Goal: Obtain resource: Download file/media

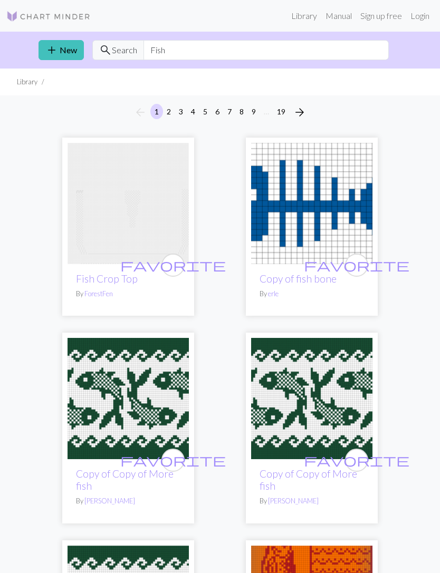
click at [303, 17] on link "Library" at bounding box center [304, 15] width 34 height 21
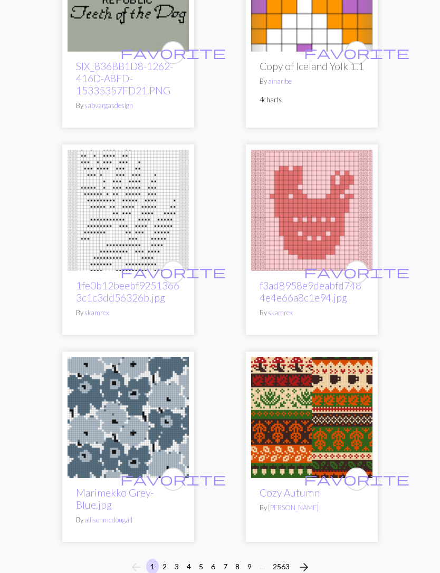
scroll to position [5128, 0]
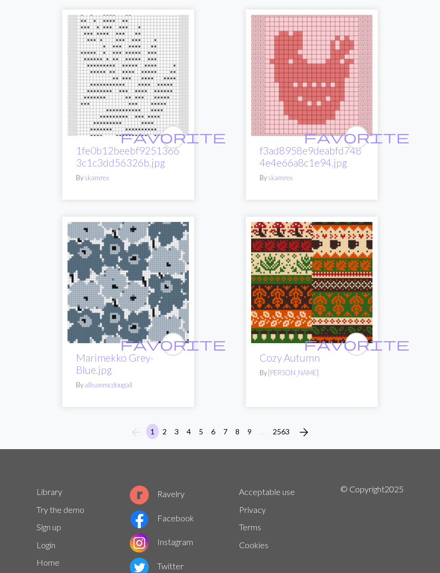
click at [307, 425] on span "arrow_forward" at bounding box center [304, 432] width 13 height 15
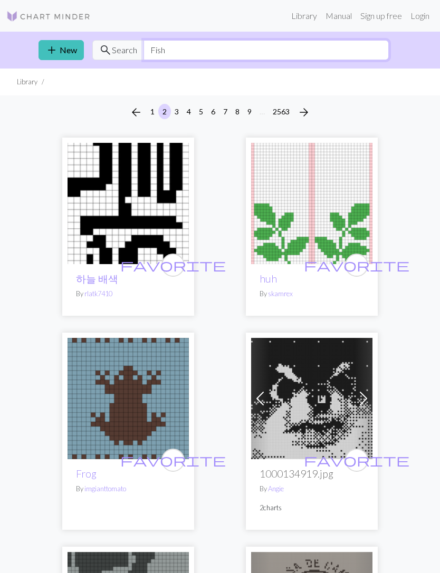
click at [187, 49] on input "Fish" at bounding box center [265, 50] width 245 height 20
type input "F"
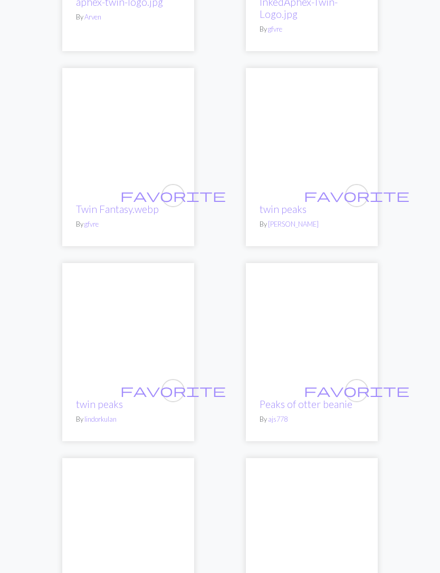
scroll to position [4841, 0]
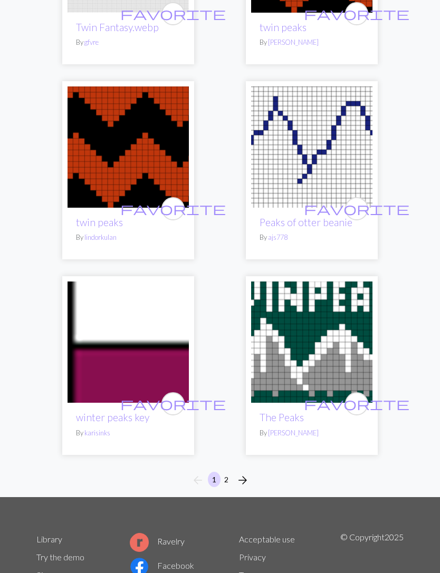
type input "Twin peaks"
click at [294, 329] on img at bounding box center [311, 342] width 121 height 121
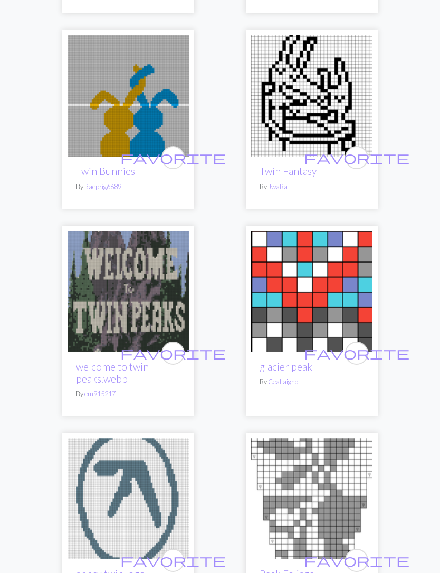
scroll to position [1156, 0]
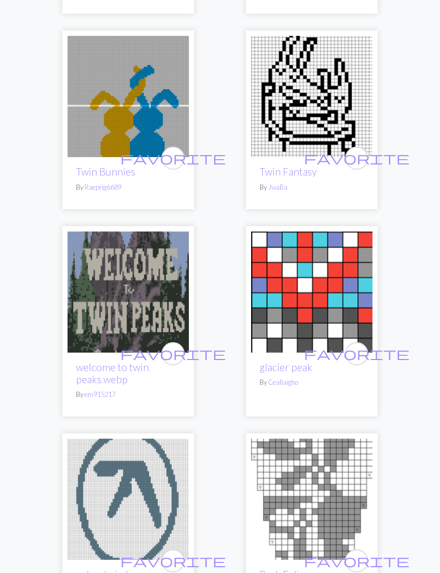
click at [108, 366] on link "welcome to twin peaks.webp" at bounding box center [112, 373] width 73 height 24
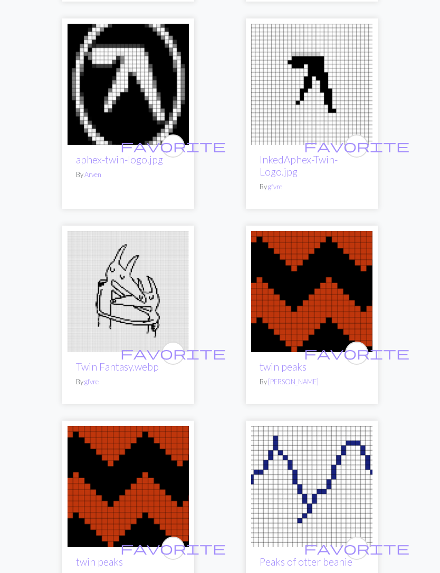
scroll to position [4841, 0]
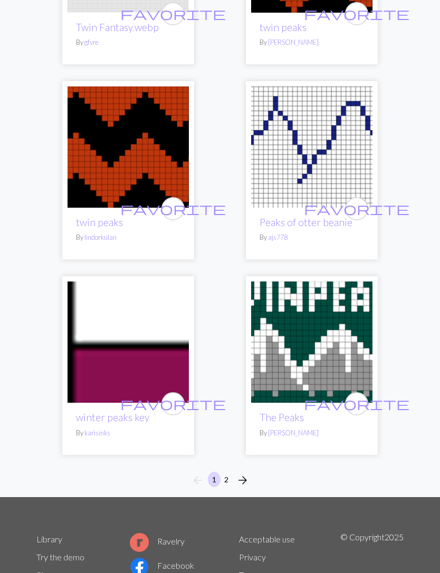
click at [223, 472] on button "2" at bounding box center [226, 479] width 13 height 15
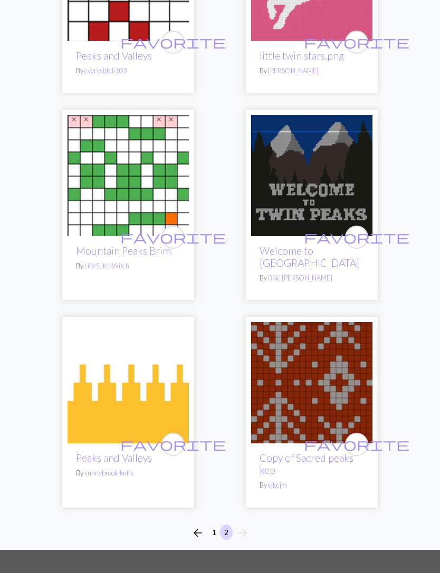
scroll to position [1737, 0]
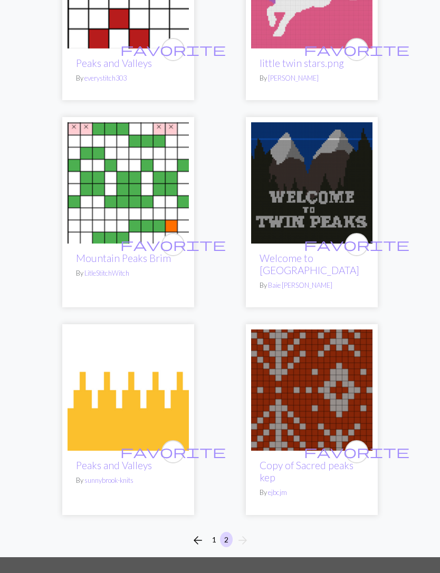
click at [217, 532] on button "1" at bounding box center [214, 539] width 13 height 15
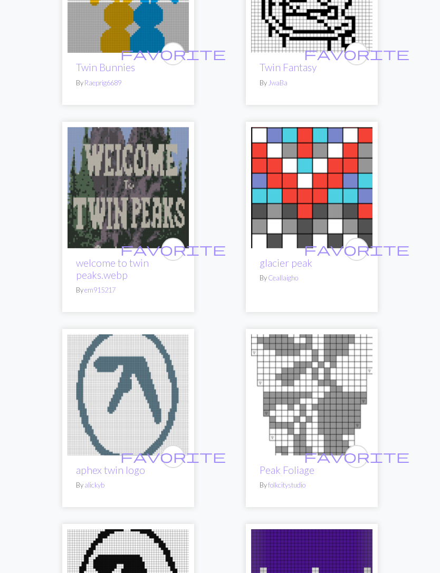
scroll to position [1261, 0]
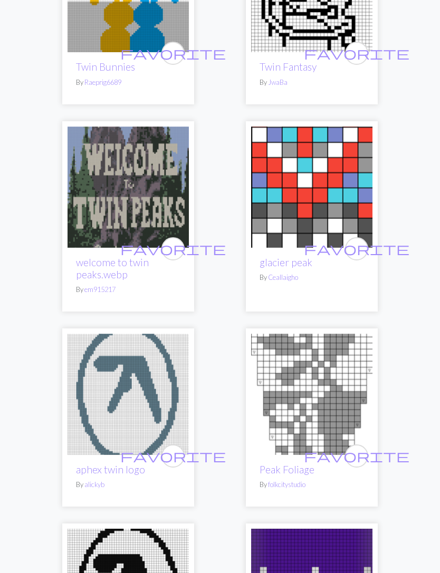
click at [120, 230] on img at bounding box center [128, 187] width 121 height 121
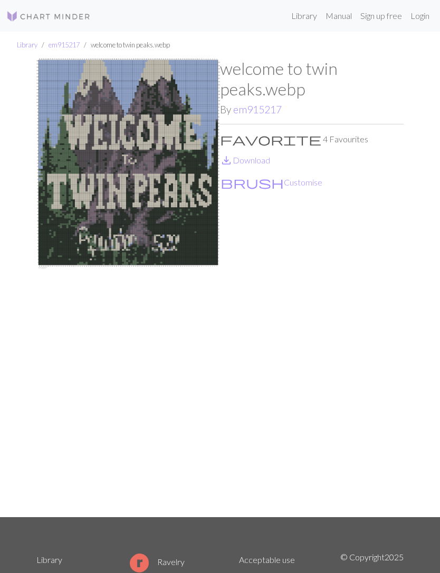
click at [247, 161] on link "save_alt Download" at bounding box center [245, 160] width 50 height 10
click at [301, 20] on link "Library" at bounding box center [304, 15] width 34 height 21
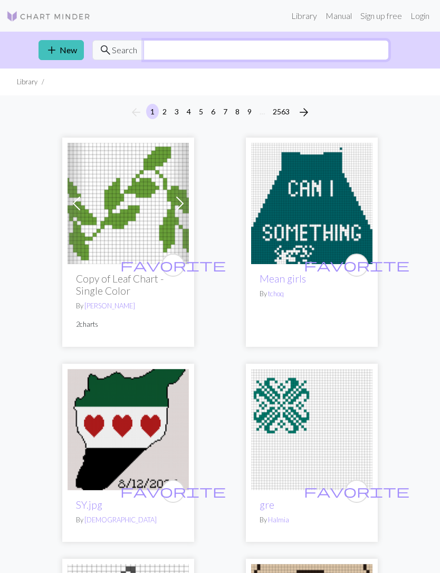
click at [170, 47] on input "text" at bounding box center [265, 50] width 245 height 20
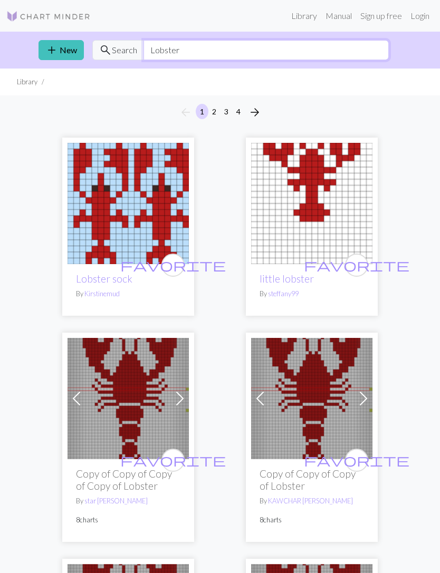
type input "Lobster"
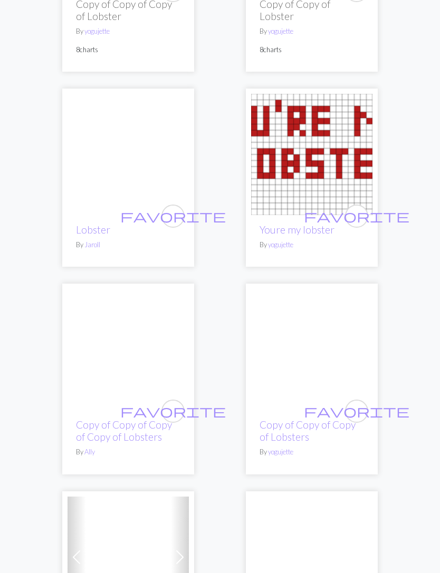
scroll to position [2713, 0]
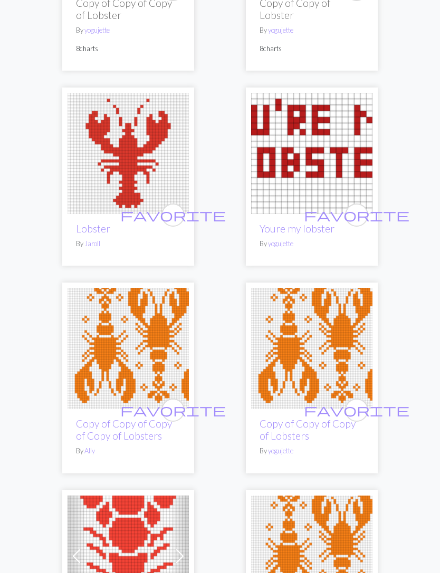
click at [306, 193] on img at bounding box center [311, 153] width 121 height 121
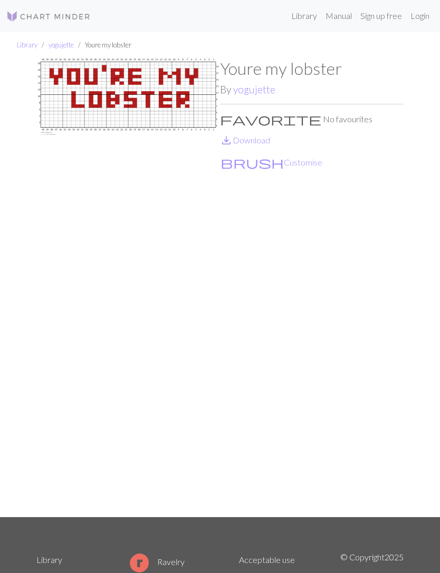
click at [257, 140] on link "save_alt Download" at bounding box center [245, 140] width 50 height 10
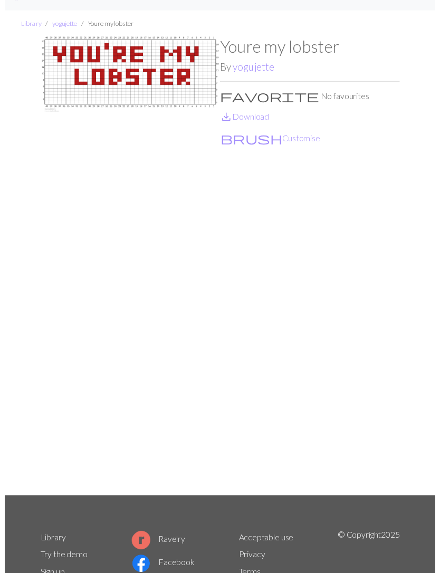
scroll to position [34, 0]
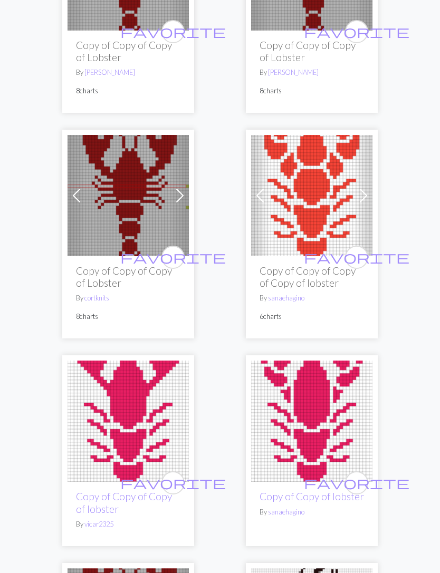
scroll to position [1596, 0]
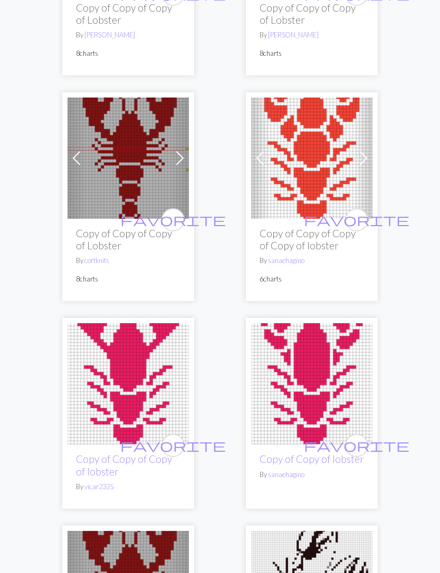
click at [303, 249] on h2 "Copy of Copy of Copy of Copy of lobster" at bounding box center [312, 240] width 104 height 24
click at [321, 219] on img at bounding box center [311, 158] width 121 height 121
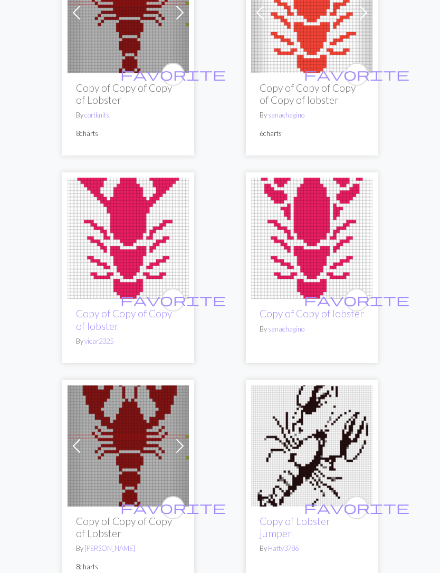
click at [330, 274] on img at bounding box center [311, 238] width 121 height 121
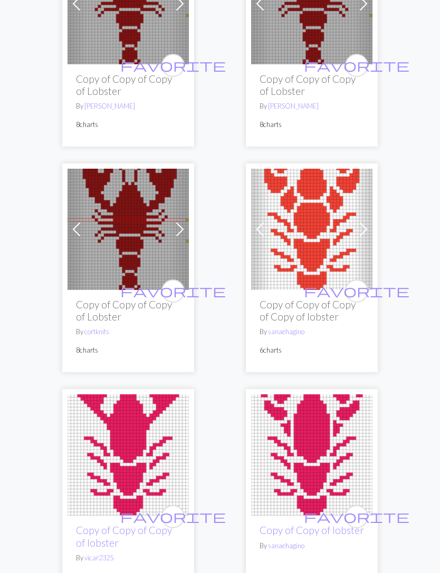
scroll to position [1528, 0]
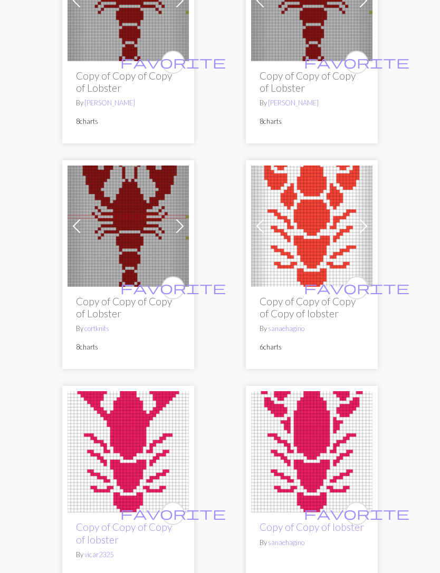
click at [312, 251] on img at bounding box center [311, 226] width 121 height 121
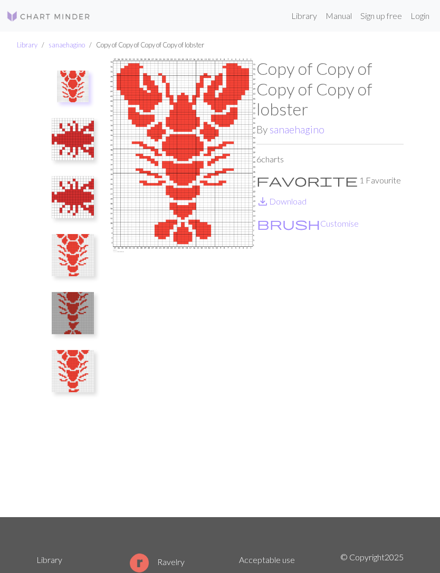
click at [299, 202] on link "save_alt Download" at bounding box center [281, 201] width 50 height 10
click at [21, 47] on link "Library" at bounding box center [27, 45] width 21 height 8
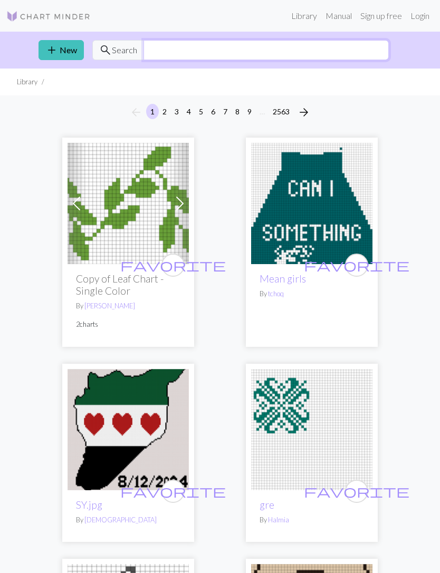
click at [170, 47] on input "text" at bounding box center [265, 50] width 245 height 20
click at [110, 277] on h2 "Copy of Leaf Chart - Single Color" at bounding box center [128, 285] width 104 height 24
click at [130, 271] on div "favorite Copy of Leaf Chart - Single Color By [PERSON_NAME] 2 charts" at bounding box center [128, 305] width 121 height 82
click at [148, 222] on img at bounding box center [128, 203] width 121 height 121
click at [235, 49] on input "text" at bounding box center [265, 50] width 245 height 20
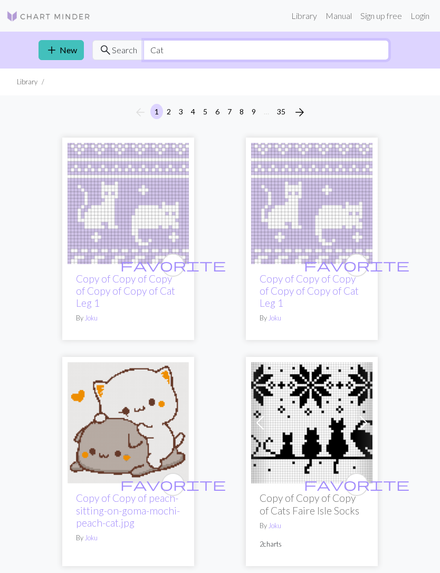
type input "Cat"
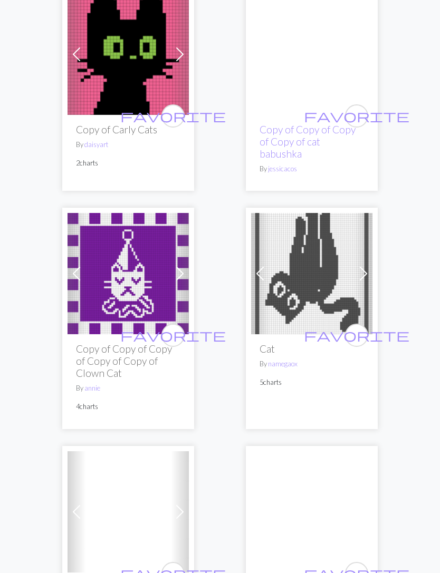
scroll to position [1749, 0]
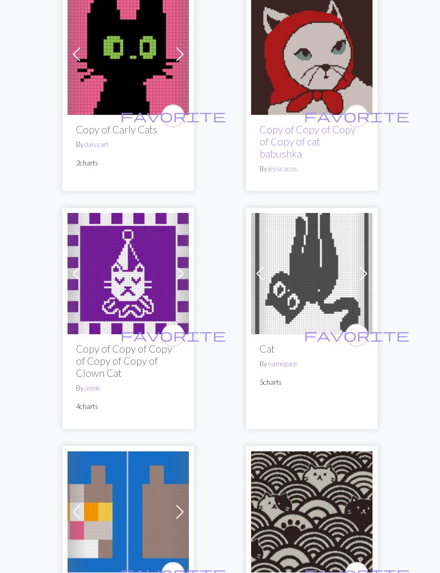
click at [122, 349] on h2 "Copy of Copy of Copy of Copy of Copy of Clown Cat" at bounding box center [128, 361] width 104 height 36
click at [129, 296] on img at bounding box center [128, 273] width 121 height 121
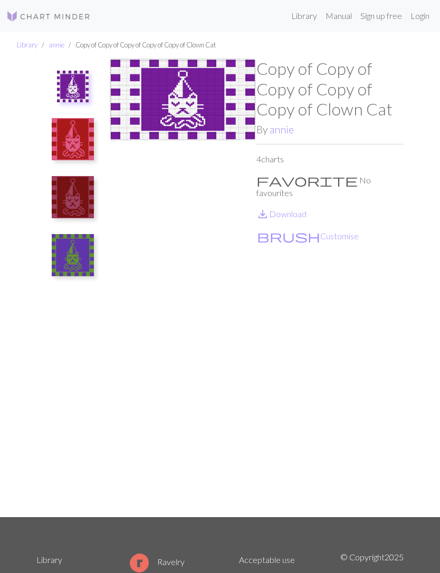
click at [80, 145] on img at bounding box center [73, 139] width 42 height 42
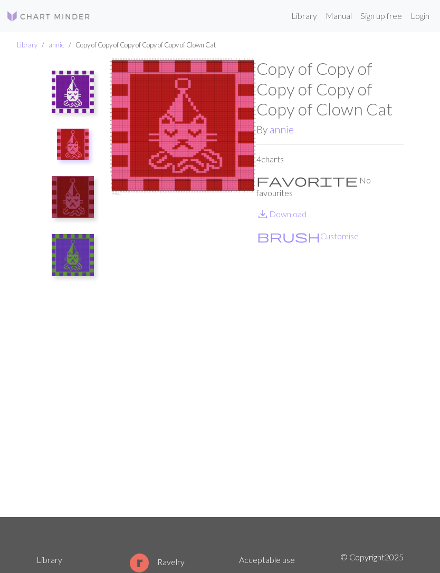
click at [295, 209] on link "save_alt Download" at bounding box center [281, 214] width 50 height 10
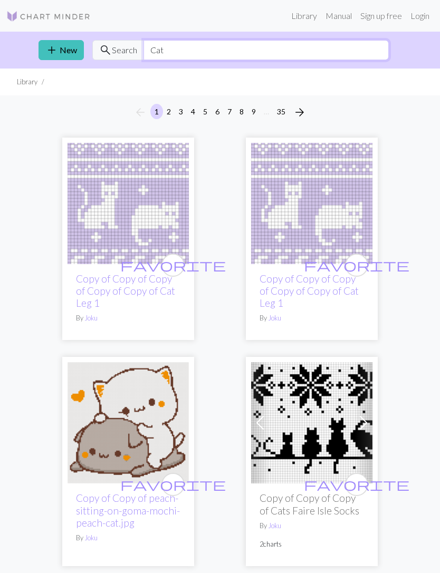
click at [258, 47] on input "Cat" at bounding box center [265, 50] width 245 height 20
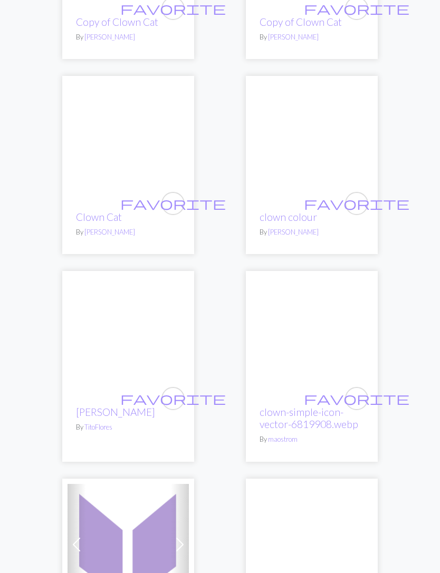
scroll to position [5088, 0]
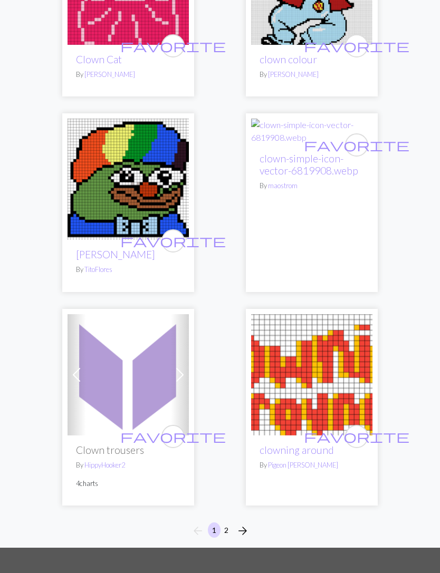
click at [222, 538] on button "2" at bounding box center [226, 530] width 13 height 15
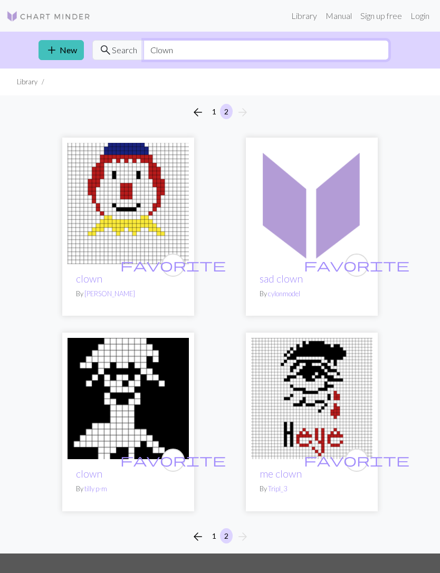
click at [350, 51] on input "Clown" at bounding box center [265, 50] width 245 height 20
type input "C"
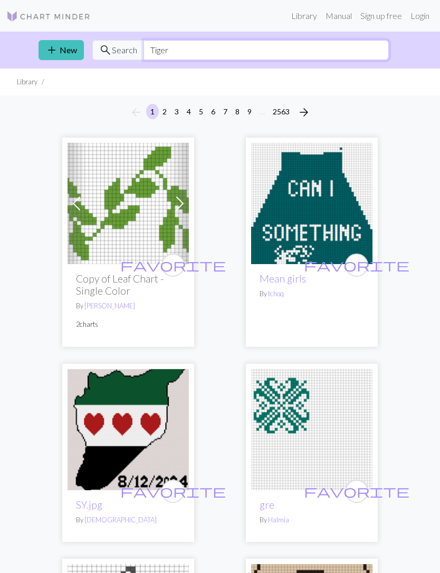
type input "Tiger"
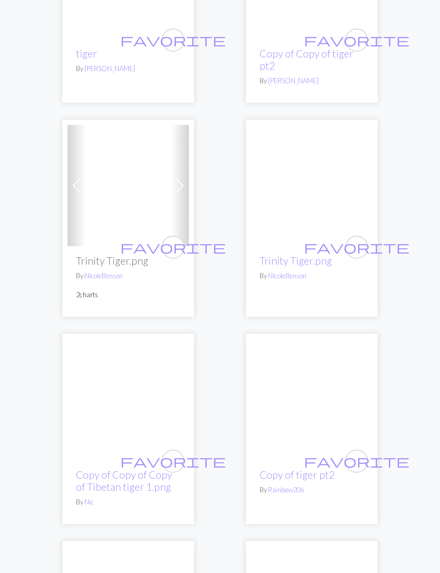
scroll to position [4922, 0]
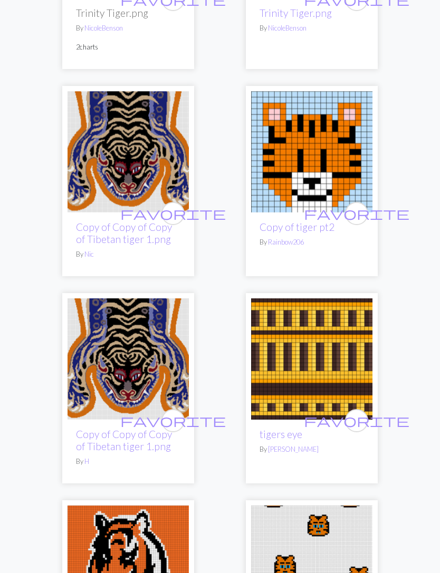
click at [106, 227] on link "Copy of Copy of Copy of Tibetan tiger 1.png" at bounding box center [124, 234] width 96 height 24
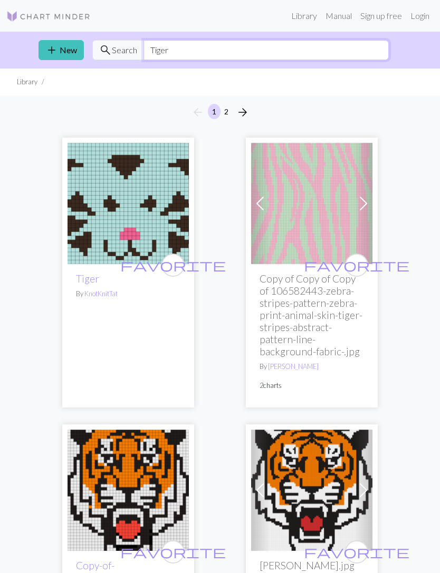
click at [186, 50] on input "Tiger" at bounding box center [265, 50] width 245 height 20
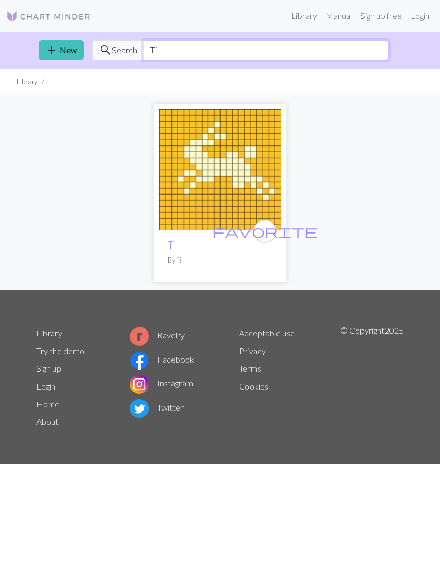
type input "T"
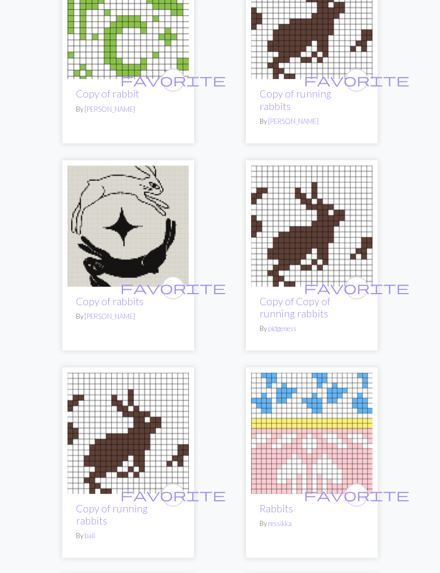
scroll to position [3882, 0]
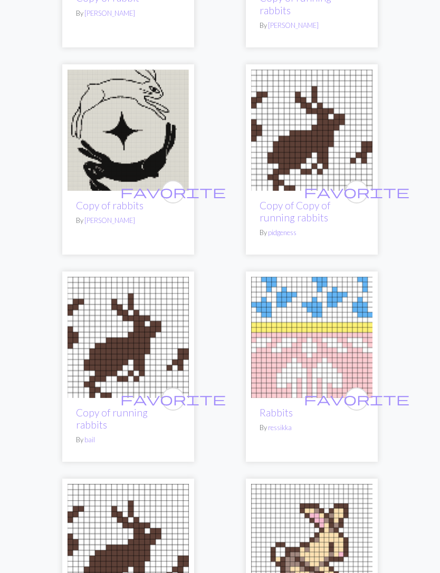
type input "Rabbit"
click at [347, 228] on p "By pidgeness" at bounding box center [312, 233] width 104 height 10
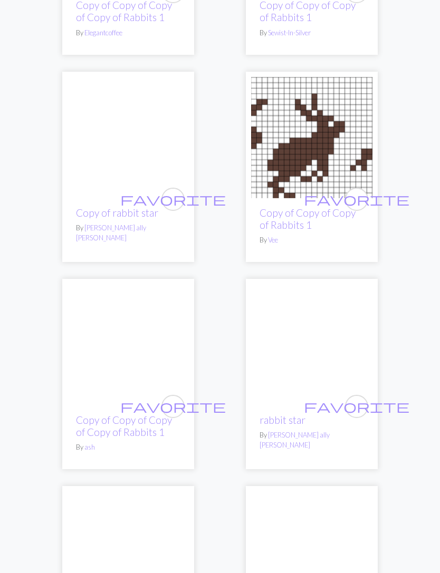
scroll to position [4939, 0]
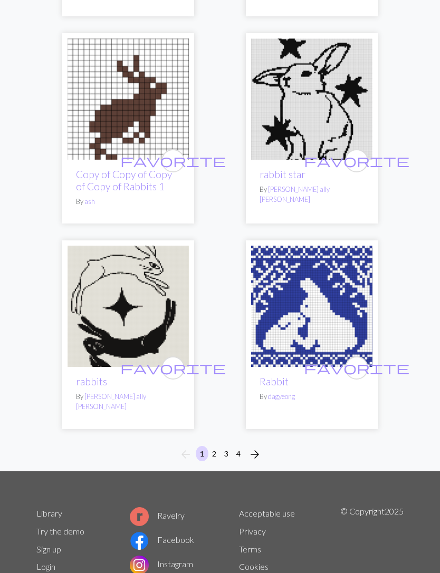
click at [216, 446] on button "2" at bounding box center [214, 453] width 13 height 15
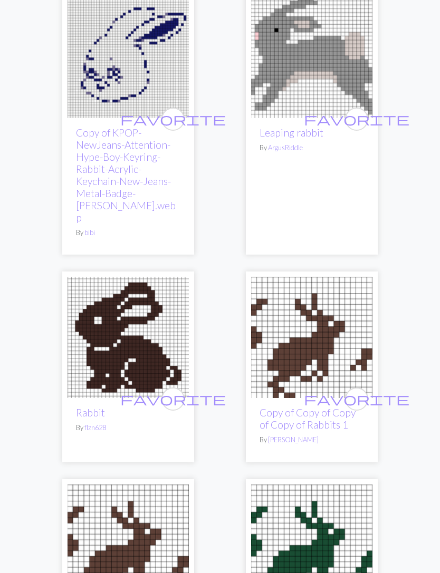
scroll to position [840, 0]
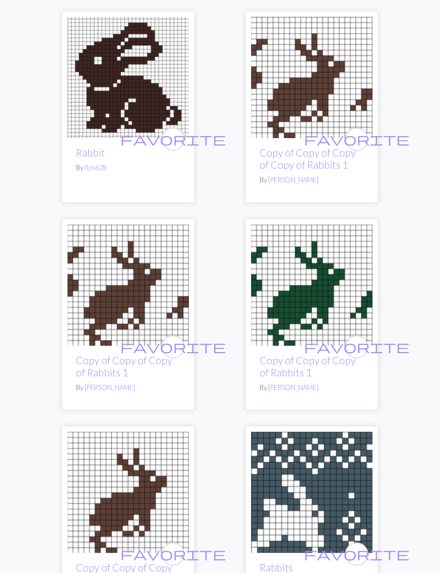
click at [324, 106] on img at bounding box center [311, 77] width 121 height 121
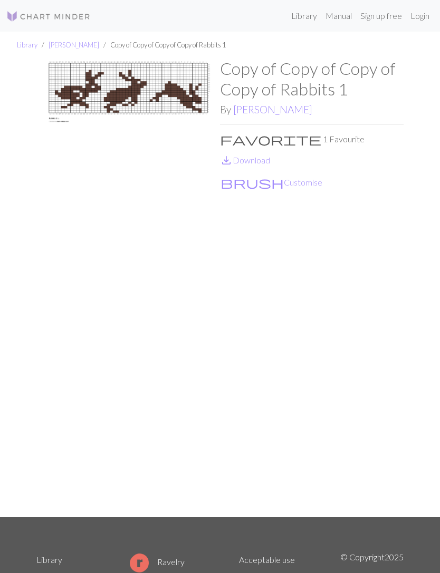
click at [258, 160] on link "save_alt Download" at bounding box center [245, 160] width 50 height 10
click at [303, 19] on link "Library" at bounding box center [304, 15] width 34 height 21
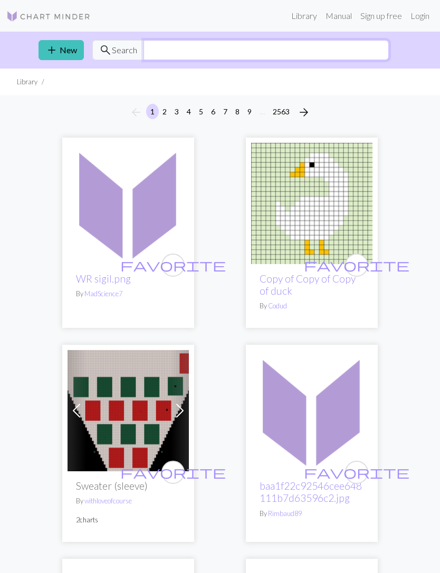
click at [175, 52] on input "text" at bounding box center [265, 50] width 245 height 20
click at [199, 52] on input "text" at bounding box center [265, 50] width 245 height 20
click at [187, 55] on input "text" at bounding box center [265, 50] width 245 height 20
click at [227, 45] on input "text" at bounding box center [265, 50] width 245 height 20
click at [187, 54] on input "text" at bounding box center [265, 50] width 245 height 20
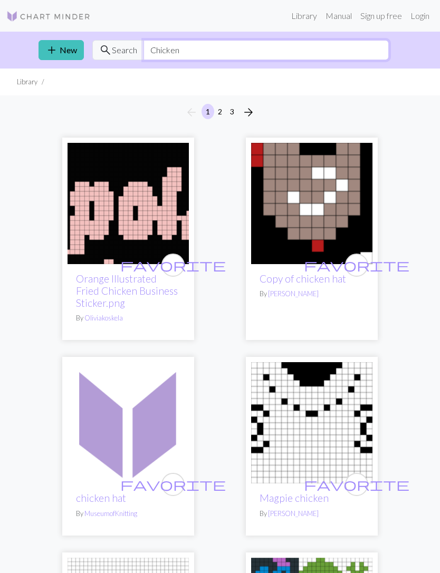
type input "Chicken"
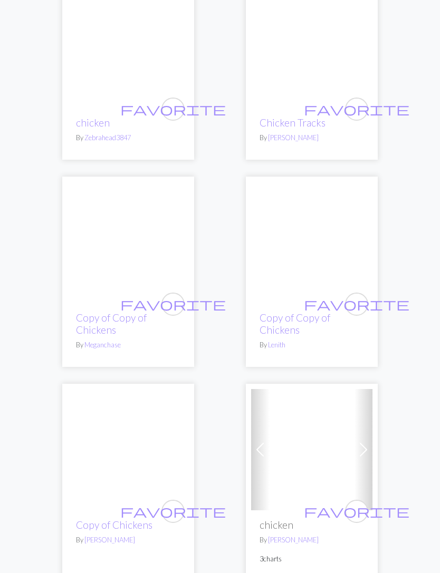
scroll to position [773, 0]
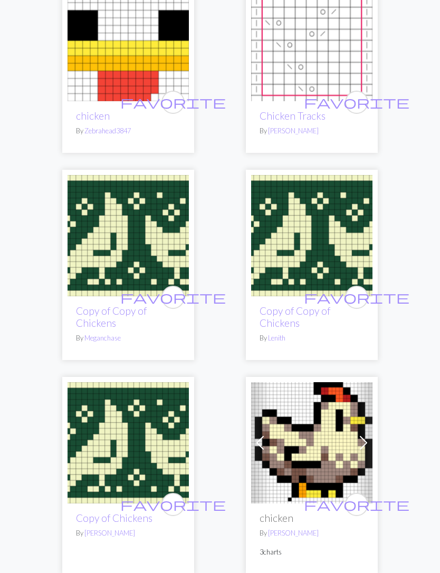
click at [95, 295] on img at bounding box center [128, 236] width 121 height 121
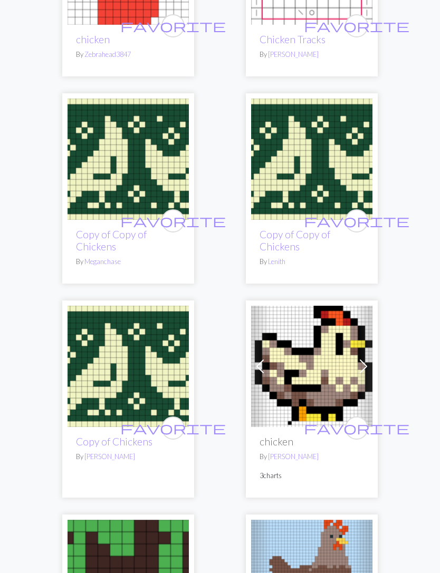
scroll to position [845, 0]
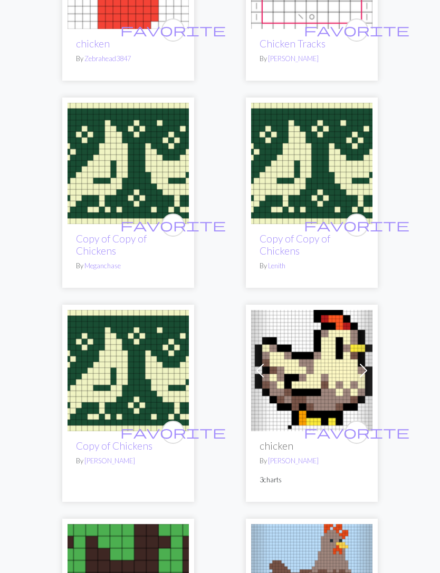
click at [290, 243] on link "Copy of Copy of Chickens" at bounding box center [295, 245] width 71 height 24
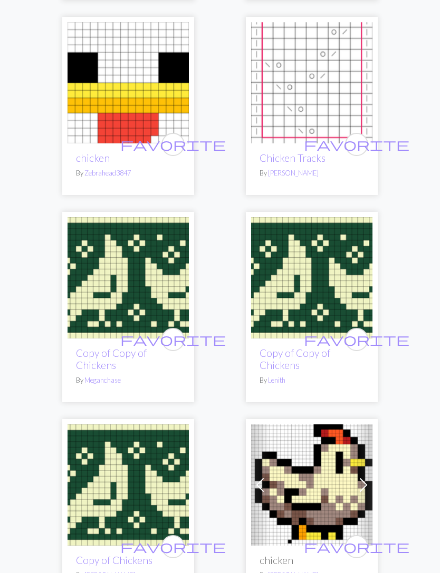
scroll to position [725, 0]
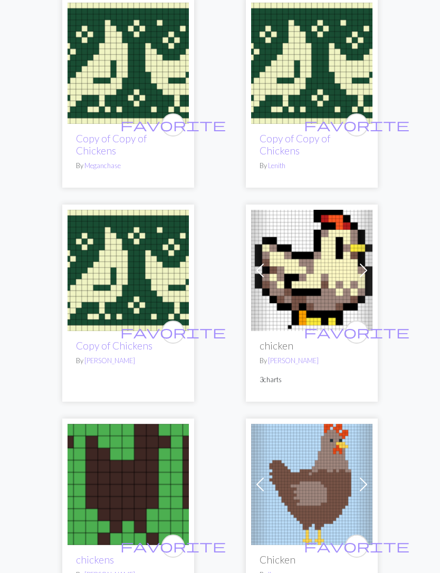
click at [165, 261] on img at bounding box center [128, 270] width 121 height 121
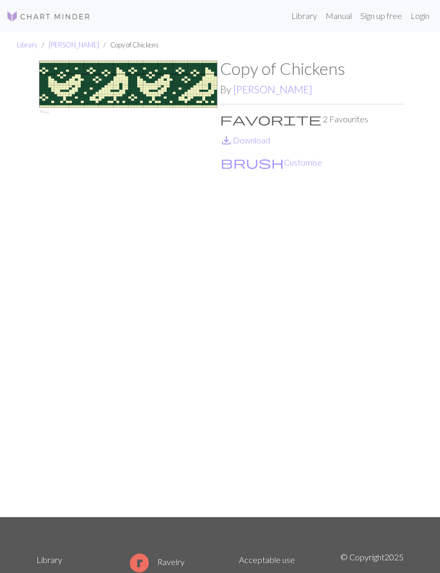
click at [257, 141] on link "save_alt Download" at bounding box center [245, 140] width 50 height 10
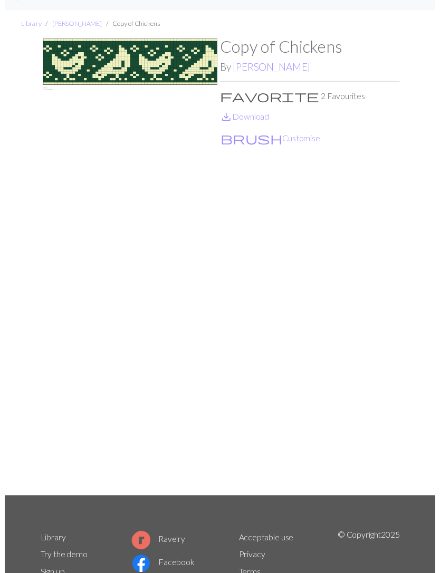
scroll to position [34, 0]
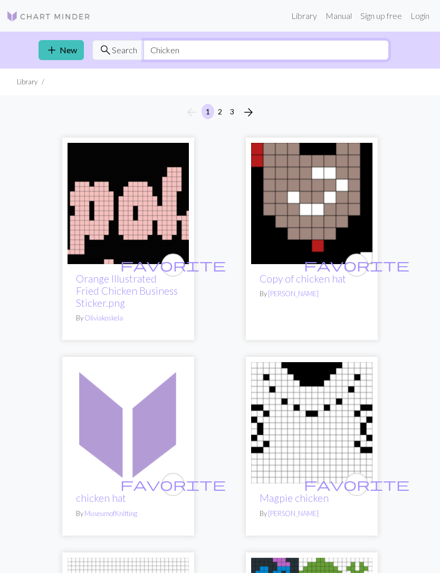
click at [212, 59] on input "Chicken" at bounding box center [265, 50] width 245 height 20
type input "C"
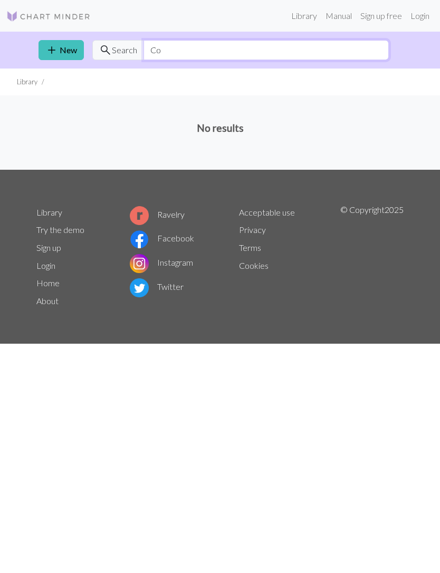
type input "C"
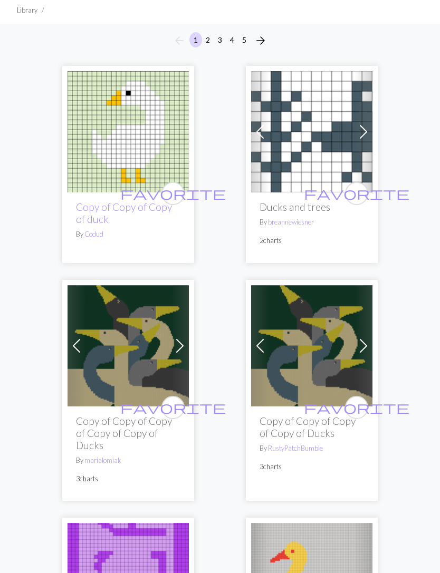
type input "Ducks"
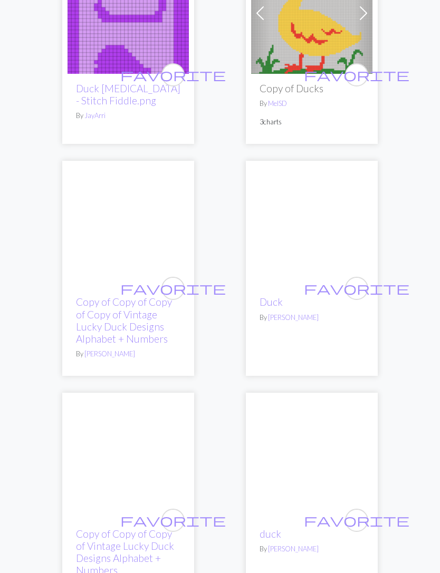
scroll to position [640, 0]
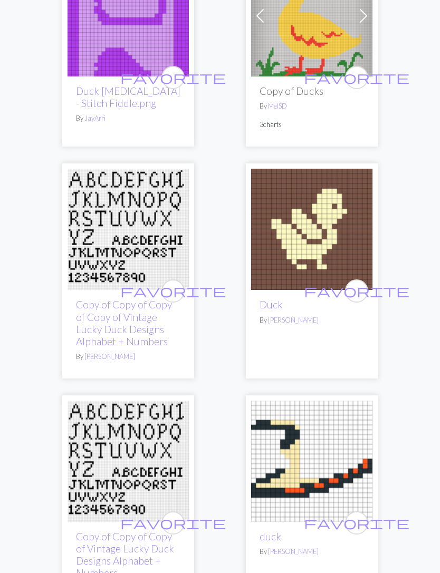
click at [324, 236] on img at bounding box center [311, 229] width 121 height 121
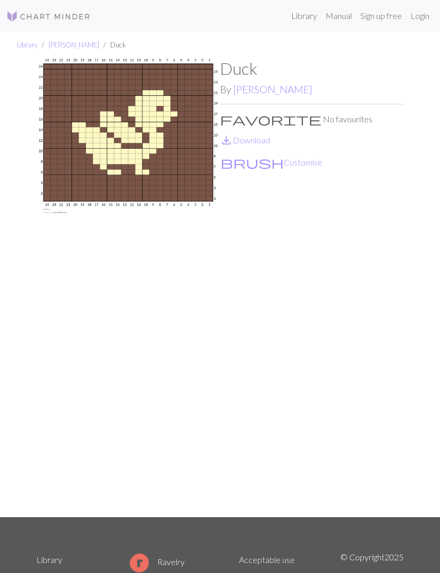
click at [263, 140] on link "save_alt Download" at bounding box center [245, 140] width 50 height 10
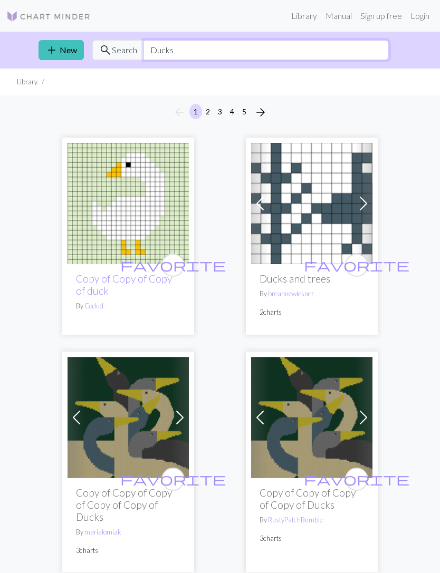
click at [295, 54] on input "Ducks" at bounding box center [265, 50] width 245 height 20
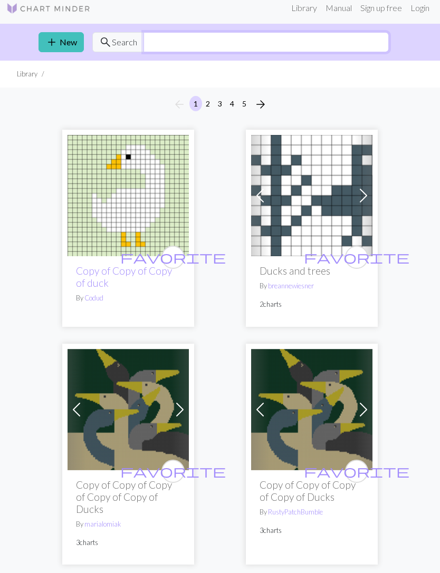
scroll to position [8, 0]
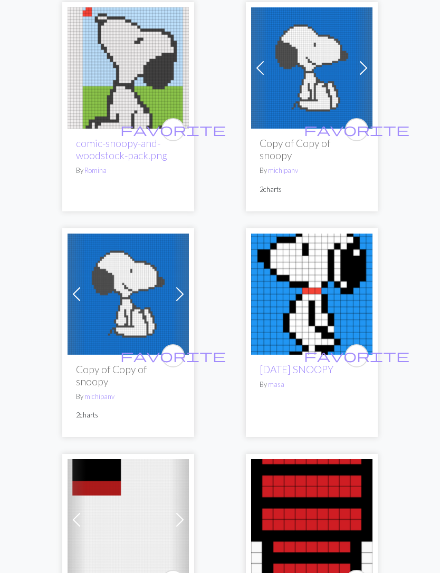
scroll to position [1013, 0]
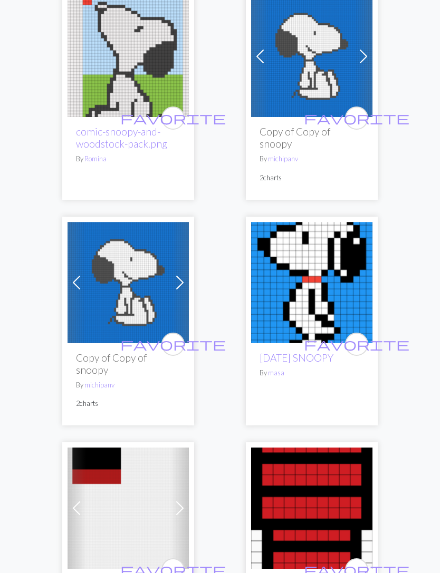
type input "Snoopy"
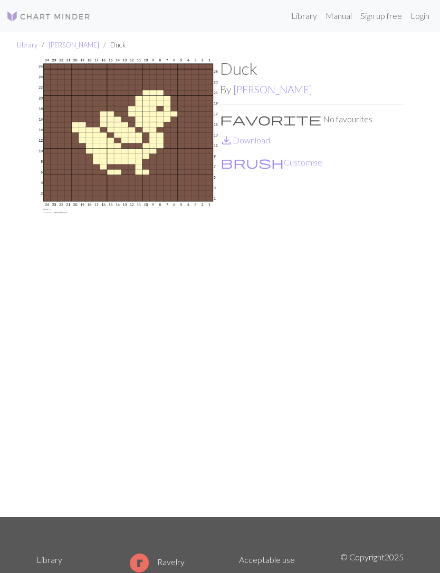
click at [303, 14] on link "Library" at bounding box center [304, 15] width 34 height 21
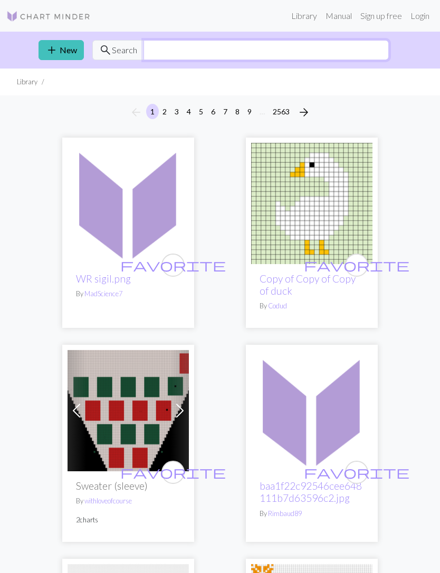
click at [174, 54] on input "text" at bounding box center [265, 50] width 245 height 20
type input "Uh"
click at [181, 49] on input "Uh" at bounding box center [265, 50] width 245 height 20
click at [176, 52] on input "text" at bounding box center [265, 50] width 245 height 20
click at [292, 55] on input "text" at bounding box center [265, 50] width 245 height 20
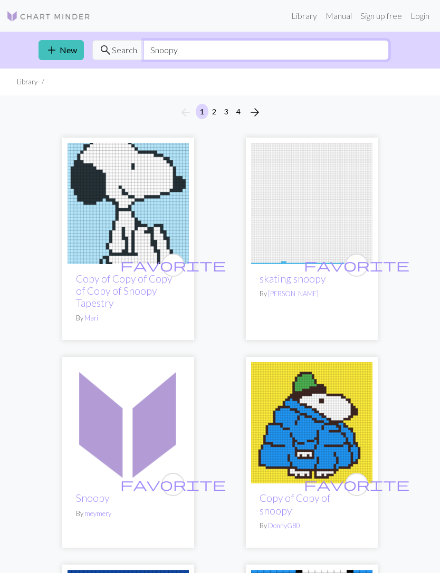
type input "Snoopy"
click at [302, 281] on link "skating snoopy" at bounding box center [293, 279] width 66 height 12
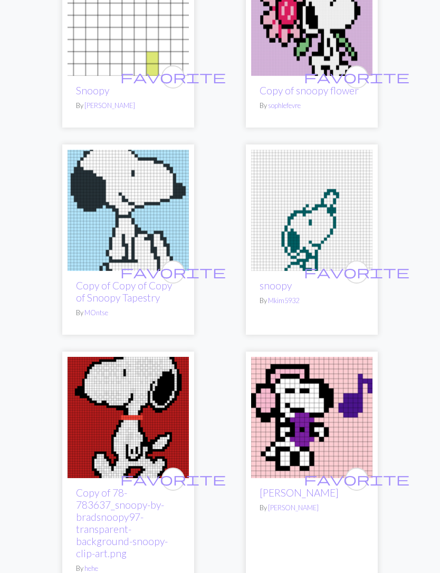
scroll to position [2552, 0]
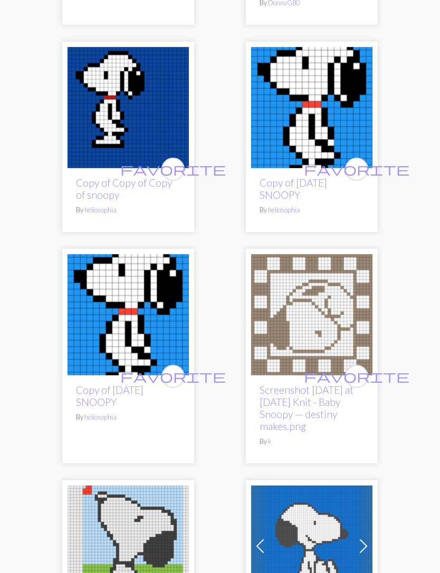
scroll to position [522, 0]
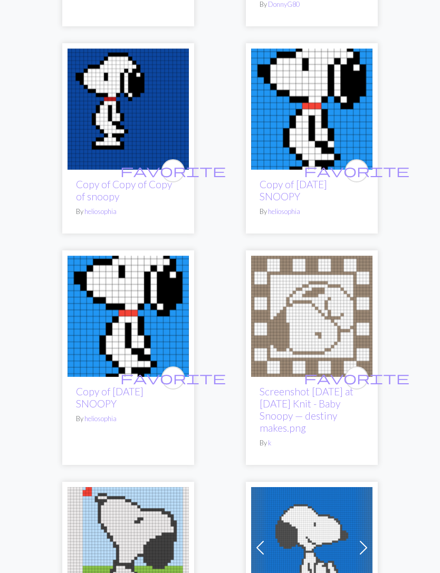
click at [329, 105] on img at bounding box center [311, 109] width 121 height 121
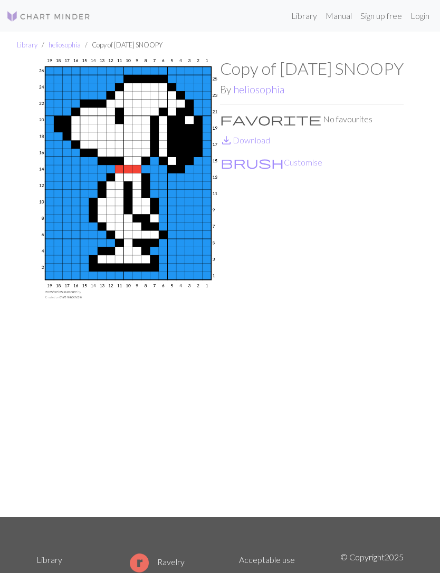
click at [263, 145] on link "save_alt Download" at bounding box center [245, 140] width 50 height 10
click at [300, 18] on link "Library" at bounding box center [304, 15] width 34 height 21
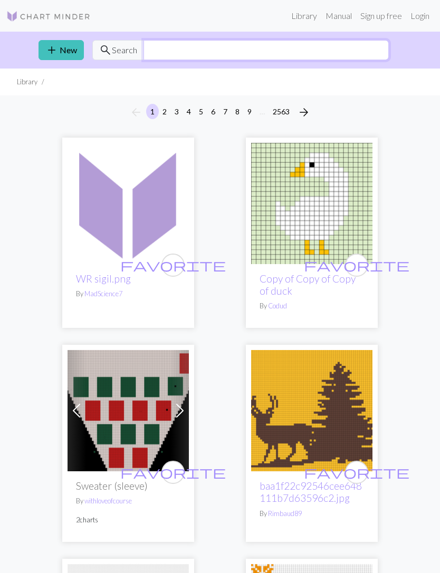
click at [169, 46] on input "text" at bounding box center [265, 50] width 245 height 20
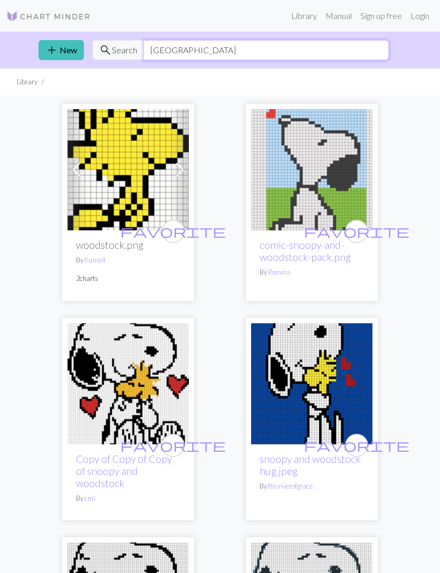
type input "Woodstock"
click at [123, 243] on h2 "woodstock.png" at bounding box center [128, 245] width 104 height 12
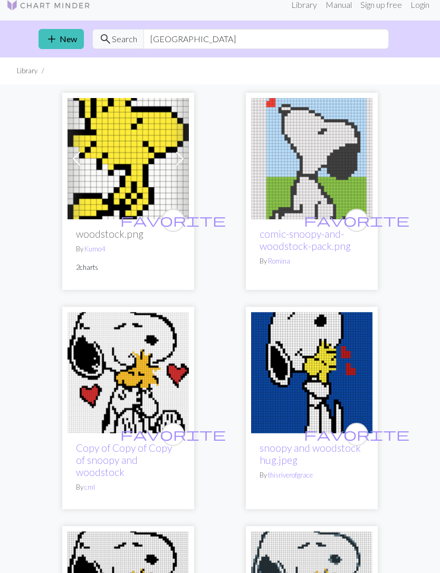
scroll to position [11, 0]
click at [125, 183] on img at bounding box center [128, 158] width 121 height 121
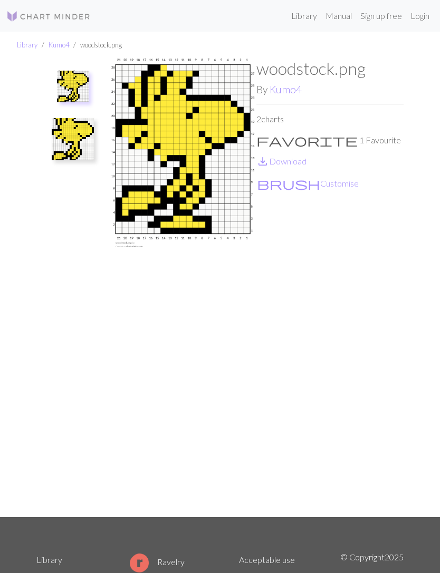
click at [73, 88] on img at bounding box center [73, 87] width 32 height 32
click at [288, 164] on link "save_alt Download" at bounding box center [281, 161] width 50 height 10
click at [304, 13] on link "Library" at bounding box center [304, 15] width 34 height 21
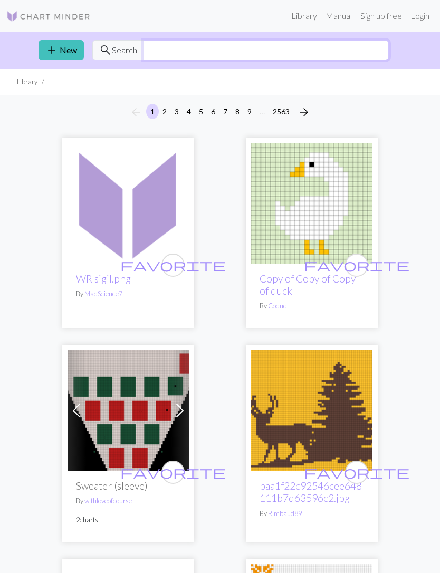
click at [175, 52] on input "text" at bounding box center [265, 50] width 245 height 20
click at [182, 51] on input "text" at bounding box center [265, 50] width 245 height 20
type input "Pen"
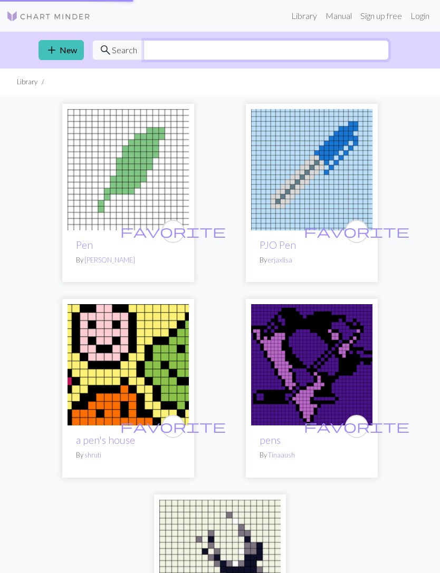
type input "Pen"
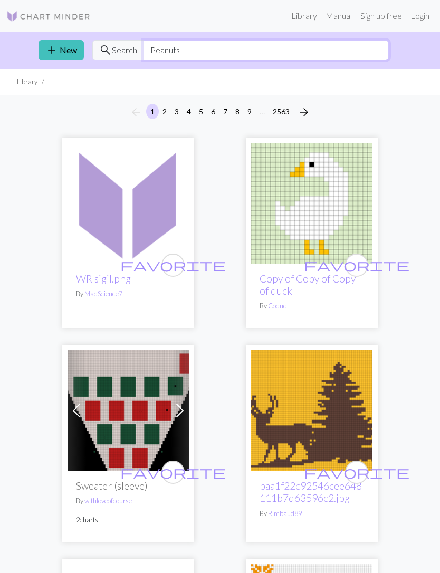
type input "Peanuts"
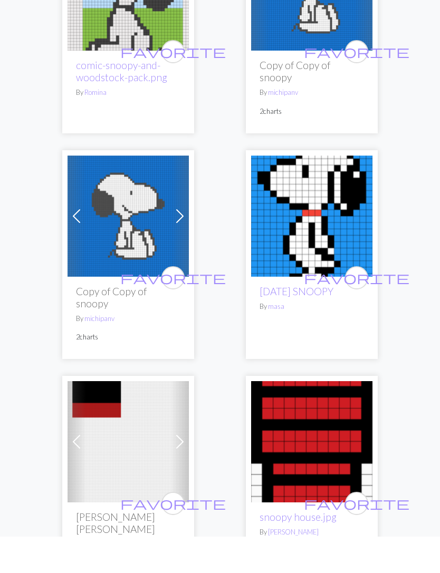
scroll to position [1130, 0]
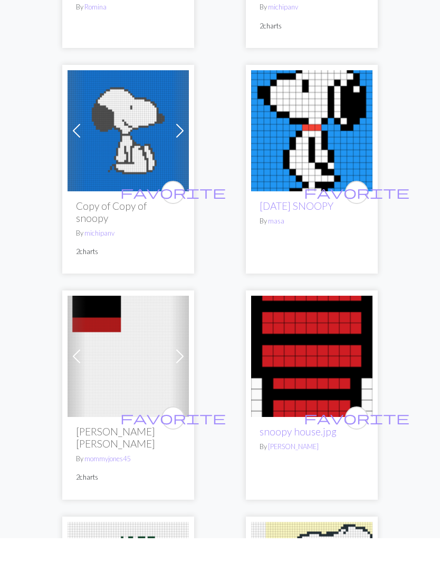
type input "Snoopy"
click at [305, 364] on img at bounding box center [311, 391] width 121 height 121
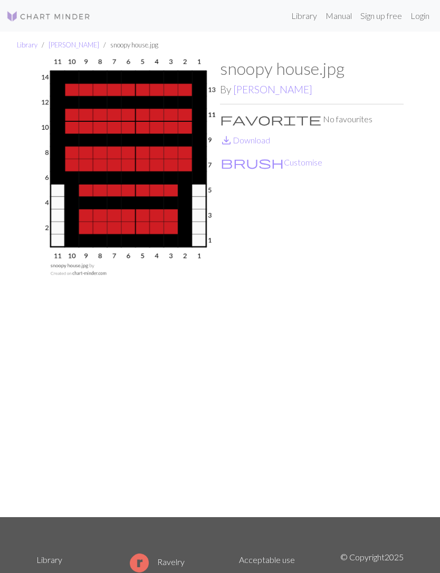
click at [263, 139] on link "save_alt Download" at bounding box center [245, 140] width 50 height 10
click at [302, 20] on link "Library" at bounding box center [304, 15] width 34 height 21
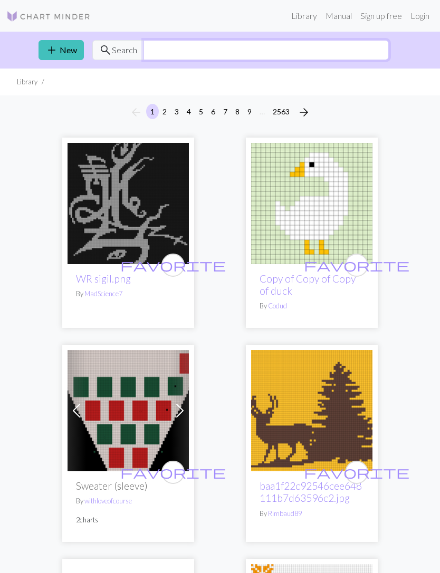
click at [198, 55] on input "text" at bounding box center [265, 50] width 245 height 20
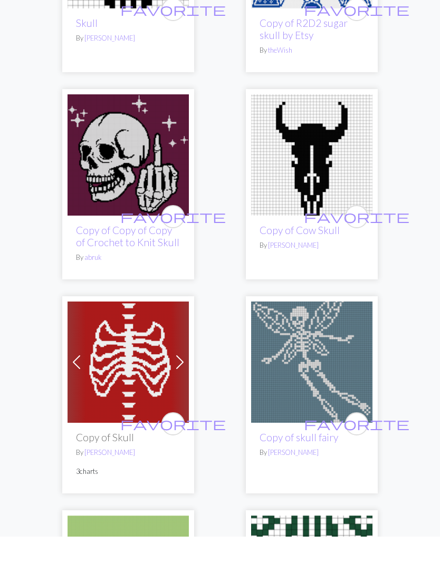
scroll to position [1500, 0]
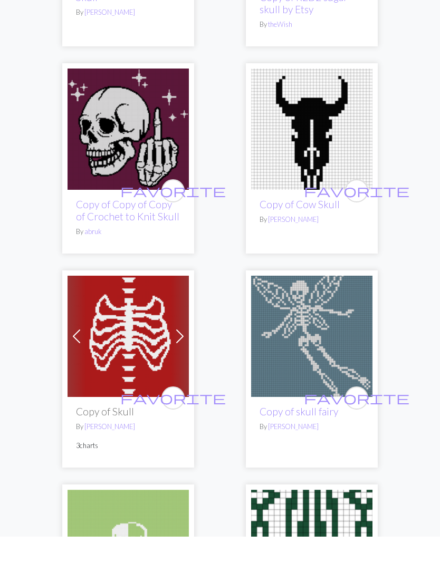
type input "Skull"
click at [311, 235] on link "Copy of Cow Skull" at bounding box center [300, 241] width 80 height 12
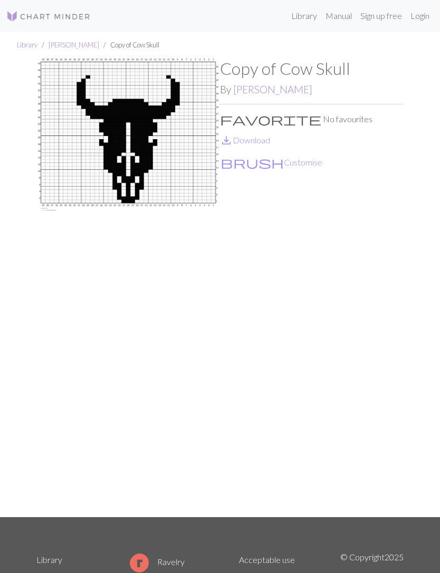
click at [261, 145] on link "save_alt Download" at bounding box center [245, 140] width 50 height 10
click at [303, 19] on link "Library" at bounding box center [304, 15] width 34 height 21
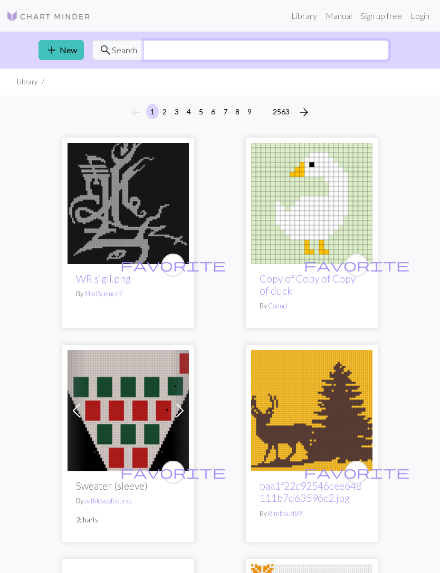
click at [187, 49] on input "text" at bounding box center [265, 50] width 245 height 20
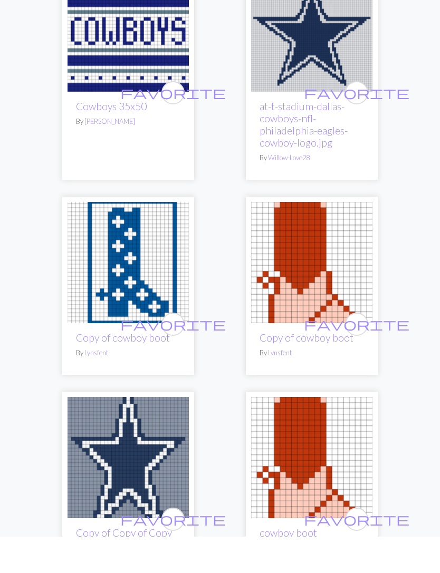
scroll to position [577, 0]
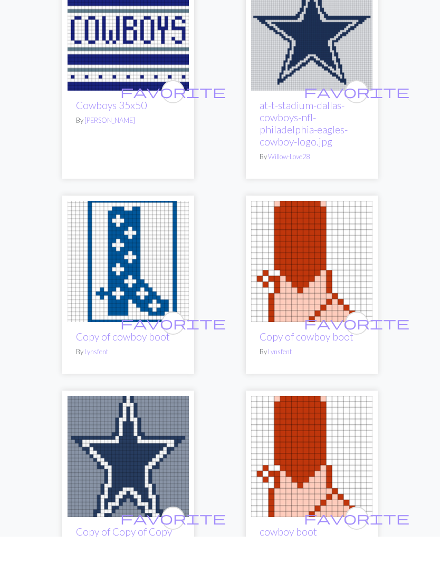
type input "Cowboy"
click at [113, 367] on link "Copy of cowboy boot" at bounding box center [123, 373] width 94 height 12
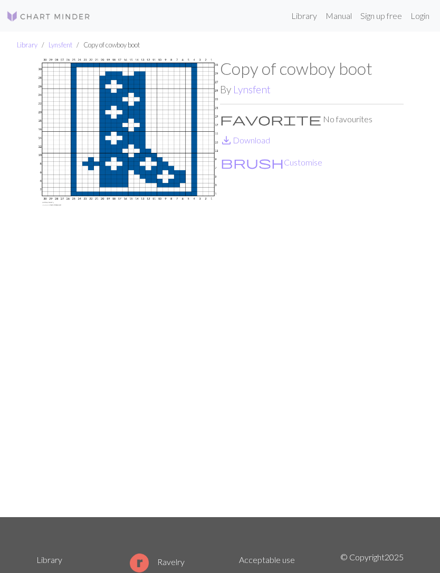
click at [265, 140] on link "save_alt Download" at bounding box center [245, 140] width 50 height 10
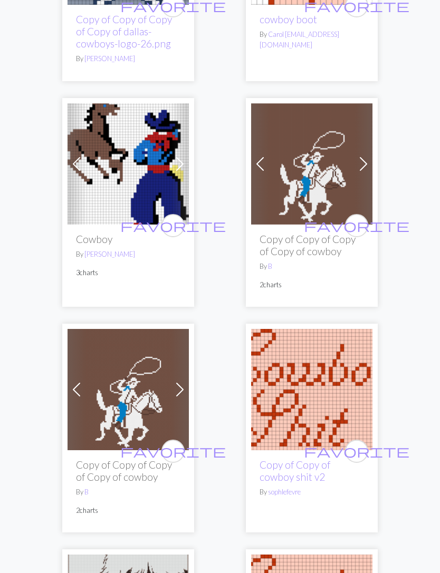
scroll to position [1126, 0]
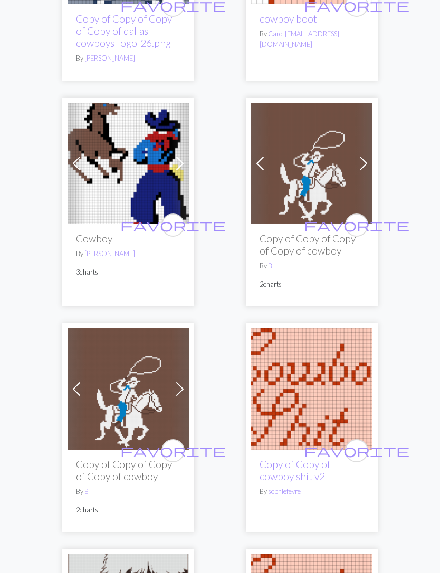
click at [319, 237] on h2 "Copy of Copy of Copy of Copy of cowboy" at bounding box center [312, 245] width 104 height 24
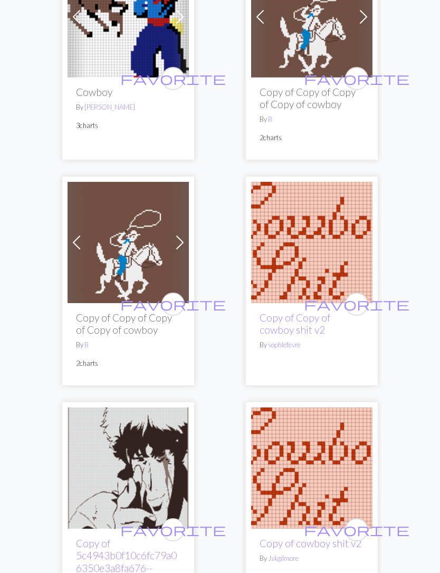
scroll to position [1272, 0]
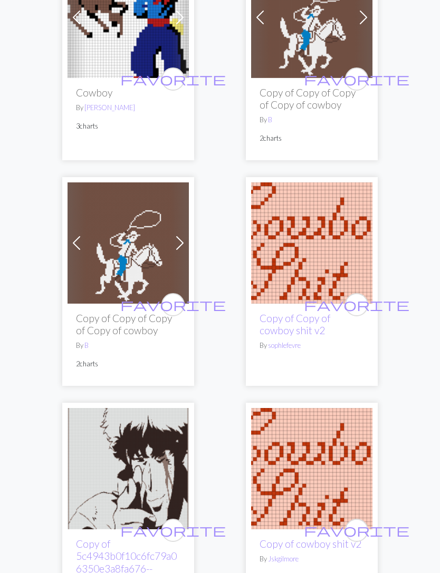
click at [312, 101] on h2 "Copy of Copy of Copy of Copy of cowboy" at bounding box center [312, 99] width 104 height 24
click at [308, 102] on h2 "Copy of Copy of Copy of Copy of cowboy" at bounding box center [312, 99] width 104 height 24
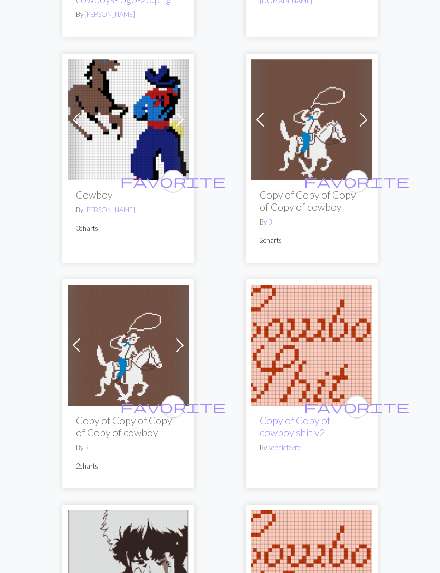
scroll to position [1119, 0]
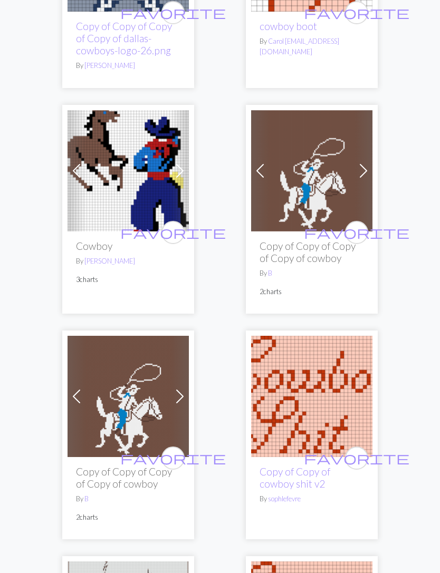
click at [298, 198] on img at bounding box center [311, 170] width 121 height 121
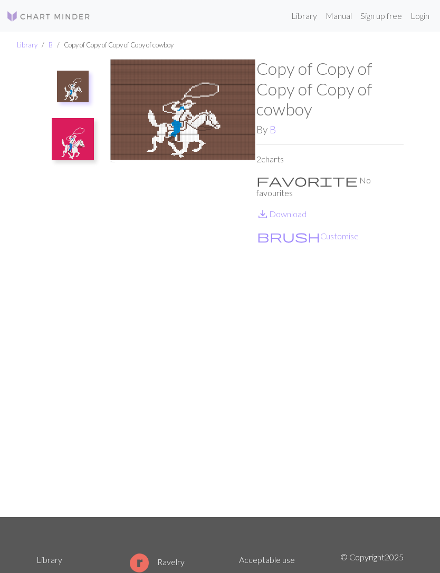
click at [78, 133] on img at bounding box center [73, 139] width 42 height 42
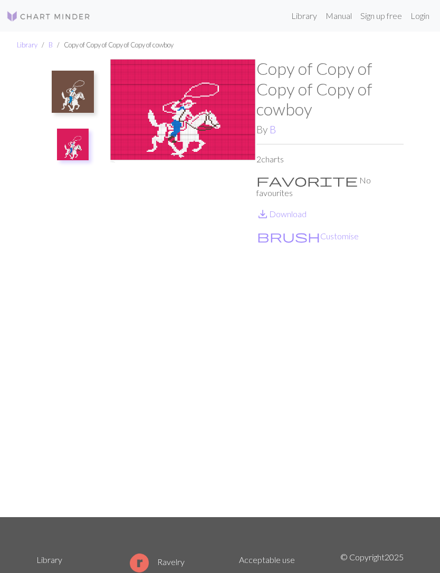
click at [81, 98] on img at bounding box center [73, 92] width 42 height 42
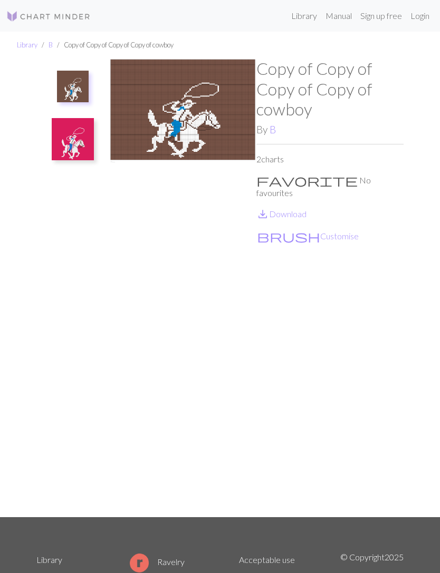
click at [198, 132] on img at bounding box center [182, 288] width 147 height 459
click at [237, 135] on img at bounding box center [182, 288] width 147 height 459
click at [233, 119] on img at bounding box center [182, 288] width 147 height 459
click at [287, 209] on link "save_alt Download" at bounding box center [281, 214] width 50 height 10
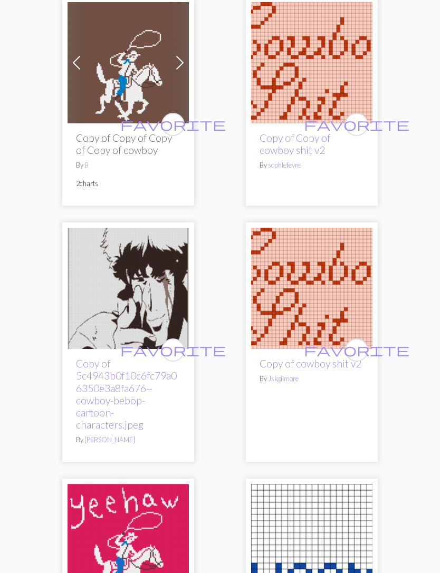
scroll to position [1452, 0]
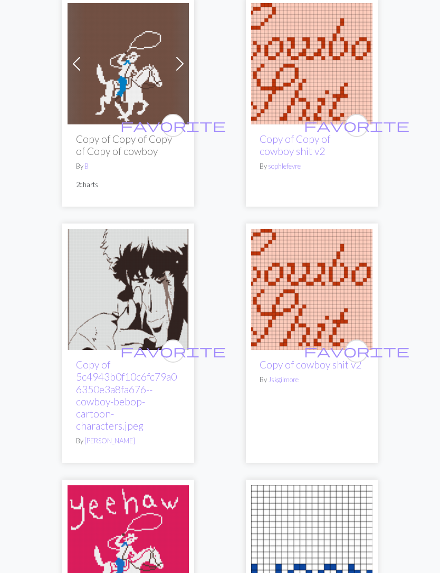
click at [306, 319] on img at bounding box center [311, 289] width 121 height 121
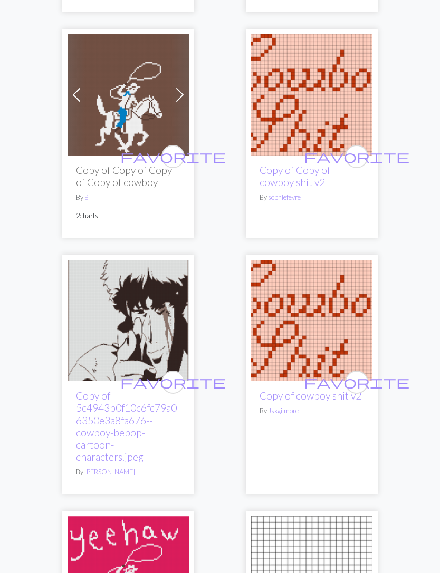
click at [302, 165] on link "Copy of Copy of cowboy shit v2" at bounding box center [295, 177] width 71 height 24
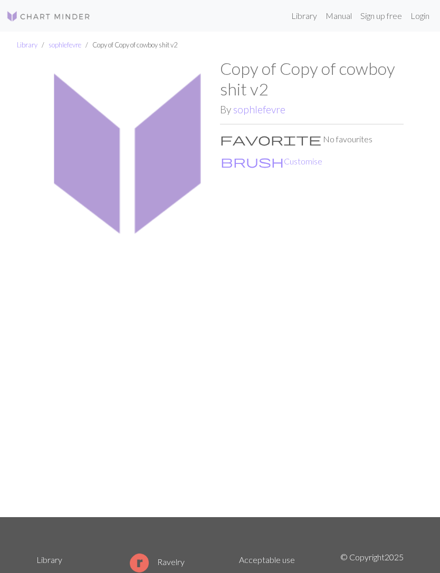
click at [264, 163] on button "brush Customise" at bounding box center [271, 162] width 103 height 14
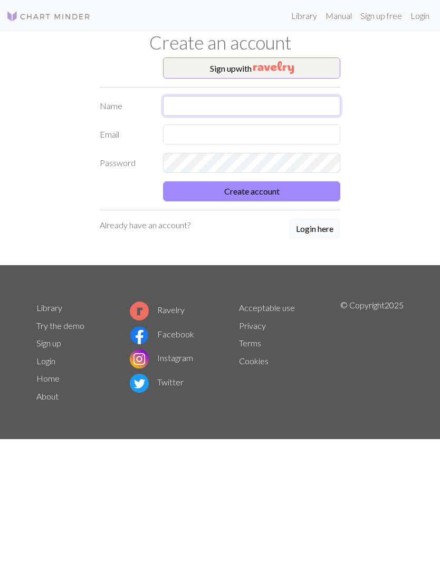
type input "."
click at [234, 101] on input "." at bounding box center [251, 106] width 177 height 20
type input "ellen"
click at [220, 130] on input "text" at bounding box center [251, 135] width 177 height 20
type input "e"
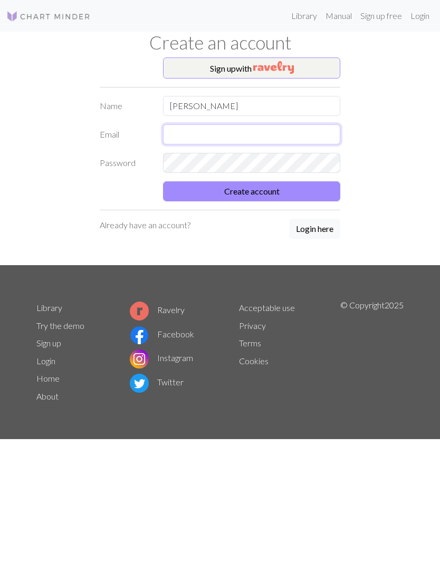
type input "ellenhecksjohnson@gmail.com"
click at [281, 188] on button "Create account" at bounding box center [251, 191] width 177 height 20
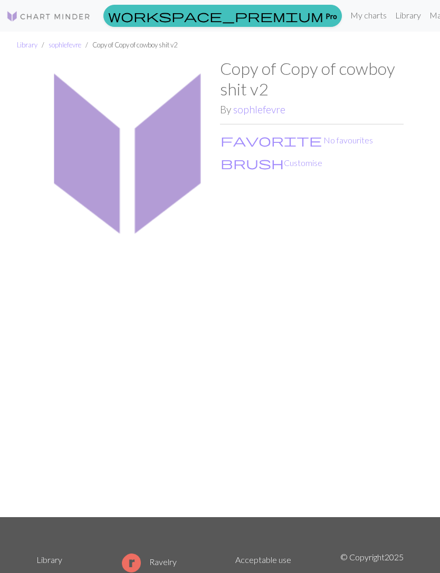
click at [257, 165] on button "brush Customise" at bounding box center [271, 163] width 103 height 14
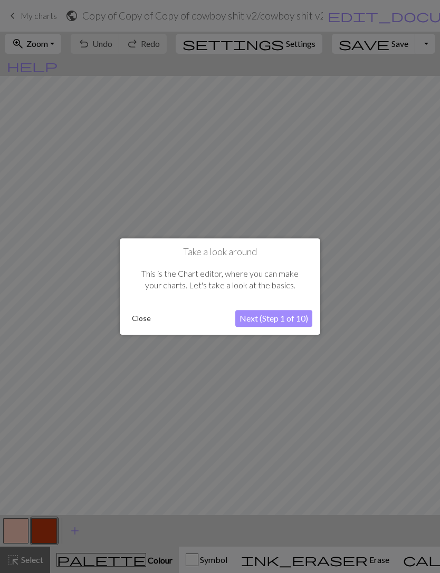
click at [296, 319] on button "Next (Step 1 of 10)" at bounding box center [273, 318] width 77 height 17
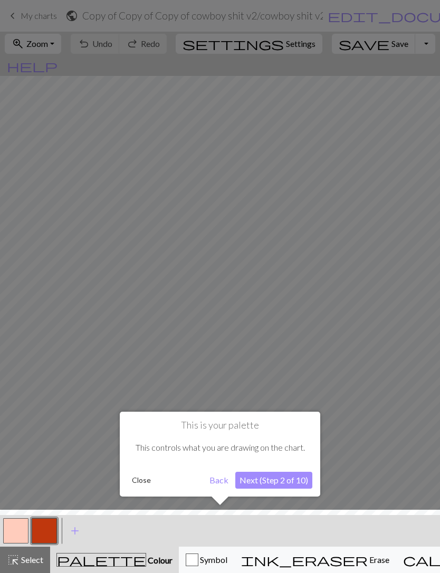
click at [288, 478] on button "Next (Step 2 of 10)" at bounding box center [273, 480] width 77 height 17
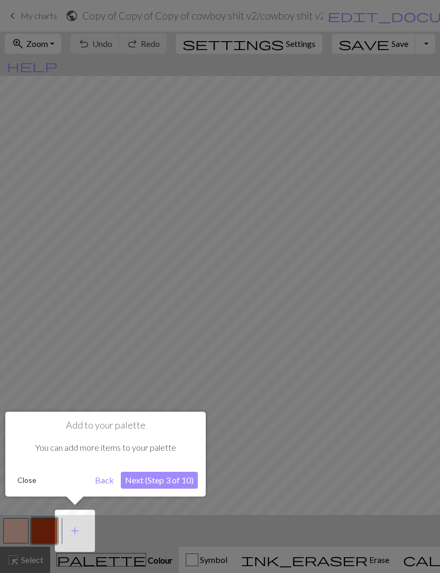
click at [170, 481] on button "Next (Step 3 of 10)" at bounding box center [159, 480] width 77 height 17
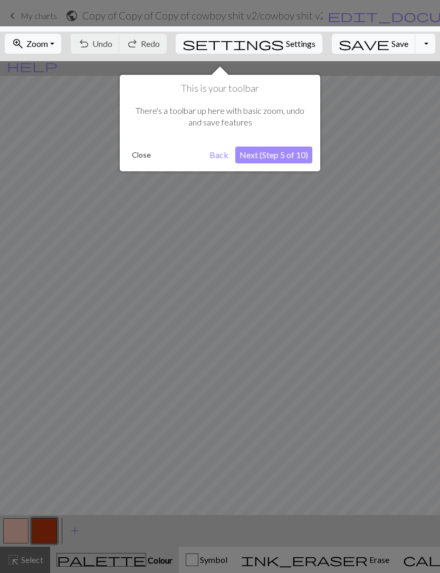
click at [283, 158] on button "Next (Step 5 of 10)" at bounding box center [273, 155] width 77 height 17
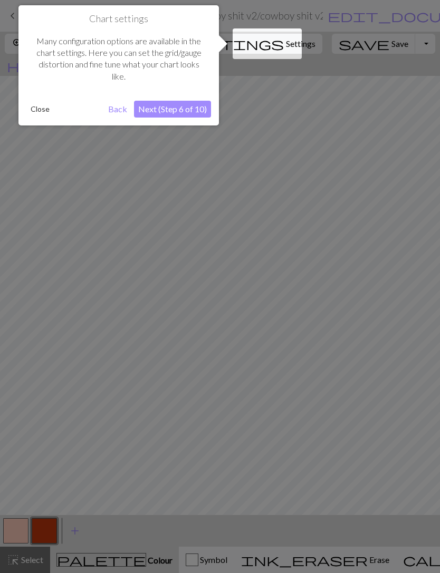
click at [193, 109] on button "Next (Step 6 of 10)" at bounding box center [172, 109] width 77 height 17
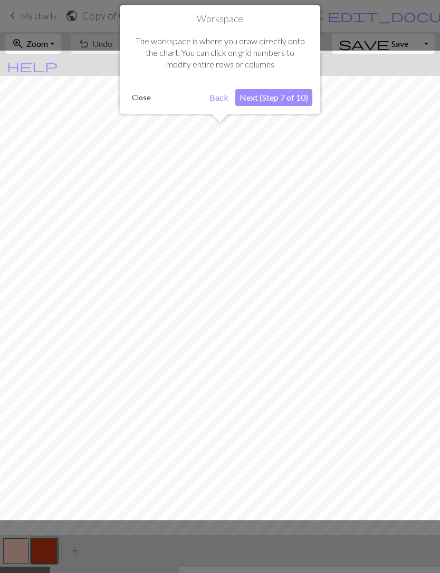
click at [291, 100] on button "Next (Step 7 of 10)" at bounding box center [273, 97] width 77 height 17
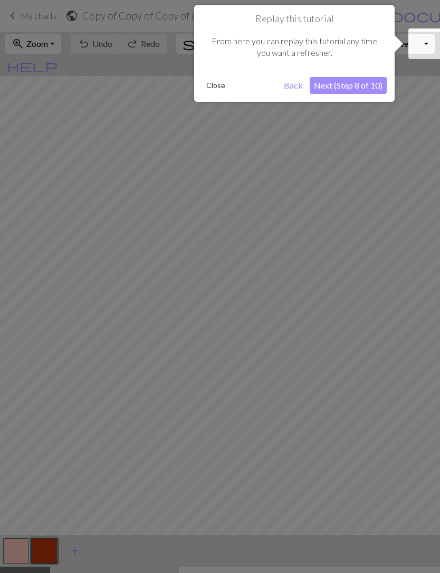
click at [339, 88] on button "Next (Step 8 of 10)" at bounding box center [348, 85] width 77 height 17
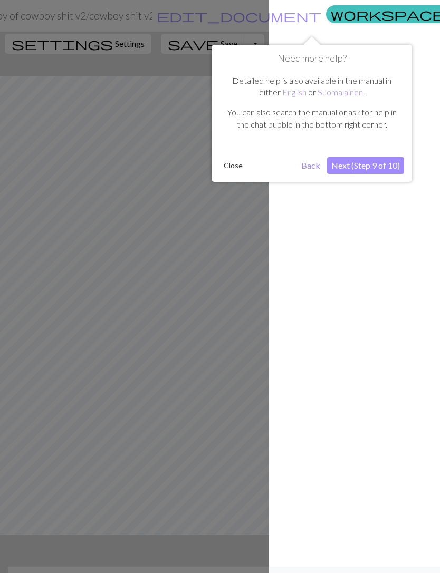
scroll to position [0, 173]
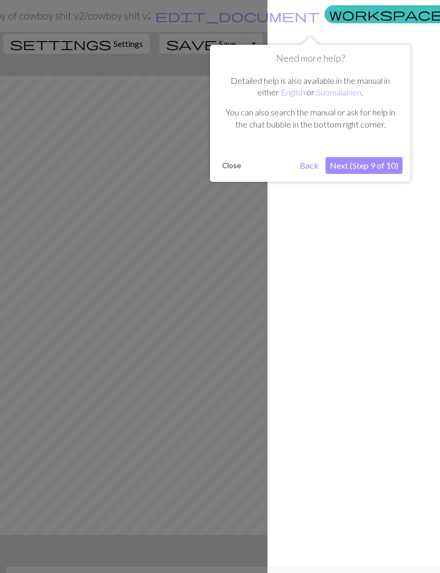
click at [378, 166] on button "Next (Step 9 of 10)" at bounding box center [363, 165] width 77 height 17
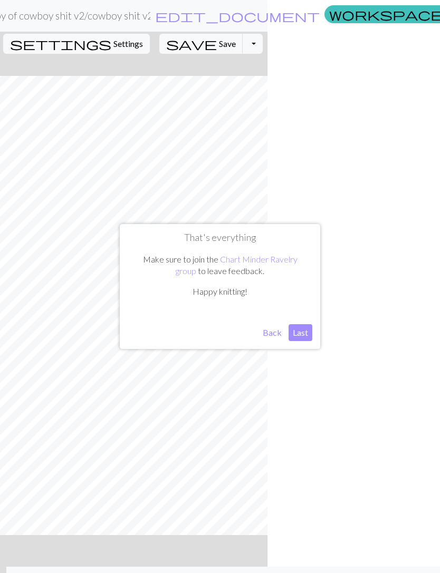
click at [305, 335] on button "Last" at bounding box center [301, 332] width 24 height 17
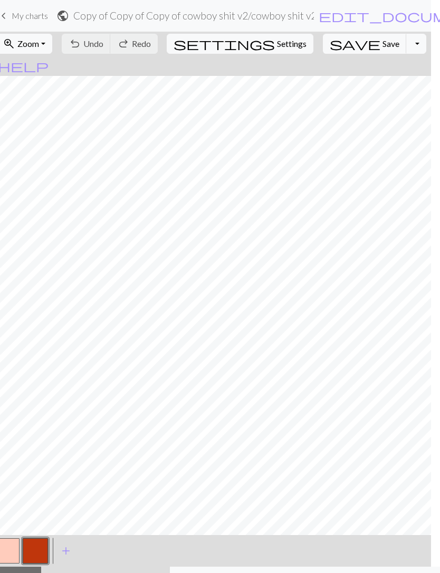
scroll to position [0, 0]
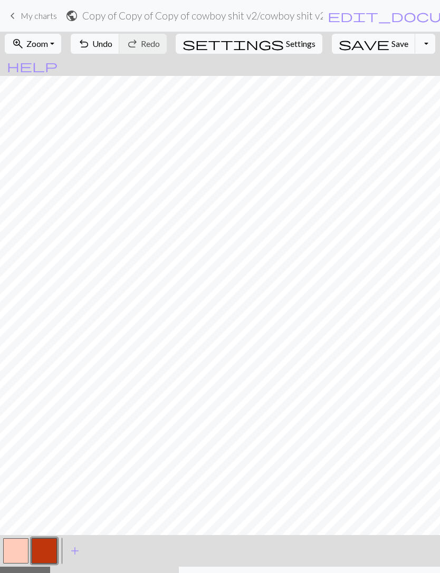
click at [112, 44] on span "Undo" at bounding box center [102, 44] width 20 height 10
click at [112, 42] on span "Undo" at bounding box center [102, 44] width 20 height 10
click at [112, 41] on span "Undo" at bounding box center [102, 44] width 20 height 10
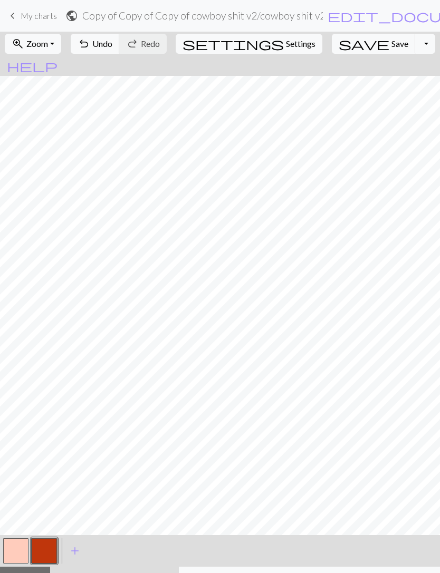
click at [112, 45] on span "Undo" at bounding box center [102, 44] width 20 height 10
click at [112, 39] on span "Undo" at bounding box center [102, 44] width 20 height 10
click at [134, 42] on div "undo Undo Undo redo Redo Redo" at bounding box center [119, 44] width 102 height 24
click at [48, 46] on span "Zoom" at bounding box center [37, 44] width 22 height 10
click at [59, 128] on button "50%" at bounding box center [46, 126] width 83 height 17
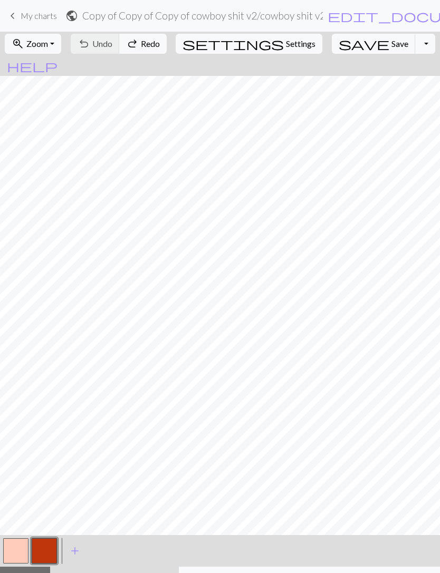
click at [44, 13] on span "My charts" at bounding box center [39, 16] width 36 height 10
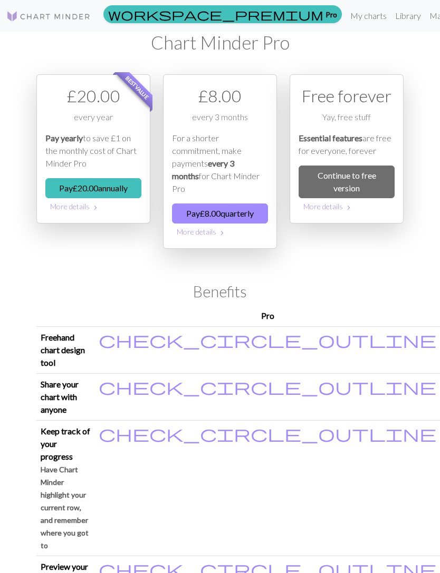
click at [64, 15] on img at bounding box center [48, 16] width 84 height 13
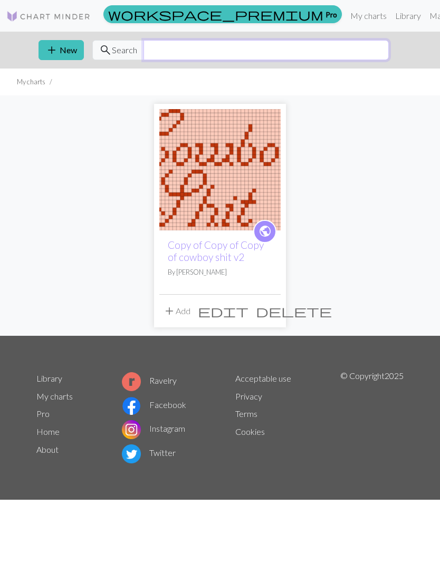
click at [159, 53] on input "text" at bounding box center [265, 50] width 245 height 20
click at [130, 52] on span "Search" at bounding box center [124, 50] width 25 height 13
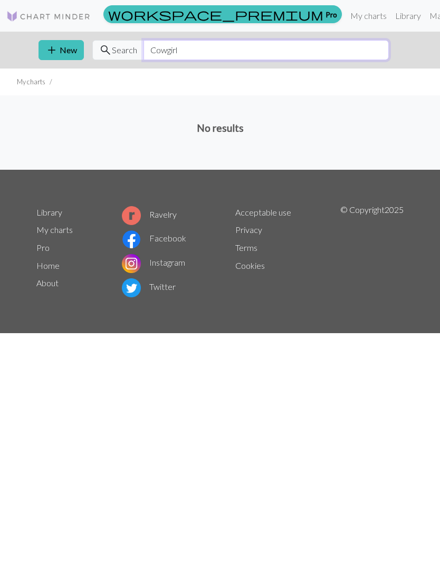
click at [195, 50] on input "Cowgirl" at bounding box center [265, 50] width 245 height 20
type input "Cowboy"
click at [114, 51] on span "Search" at bounding box center [124, 50] width 25 height 13
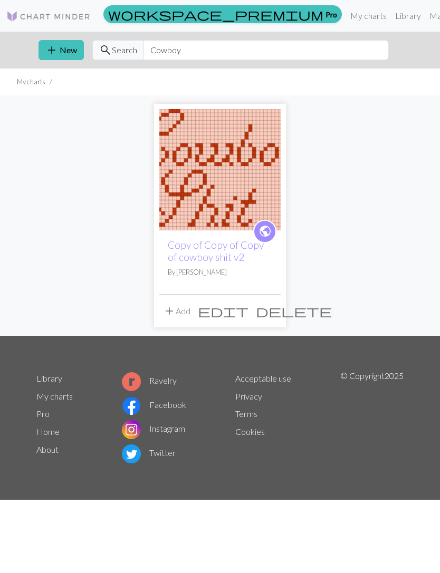
click at [346, 17] on link "My charts" at bounding box center [368, 15] width 45 height 21
click at [391, 19] on link "Library" at bounding box center [408, 15] width 34 height 21
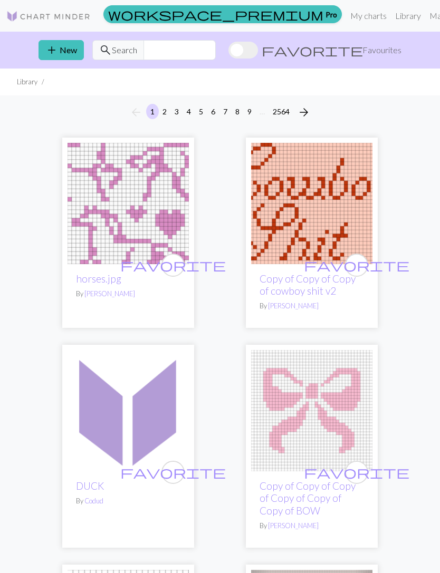
click at [151, 207] on img at bounding box center [128, 203] width 121 height 121
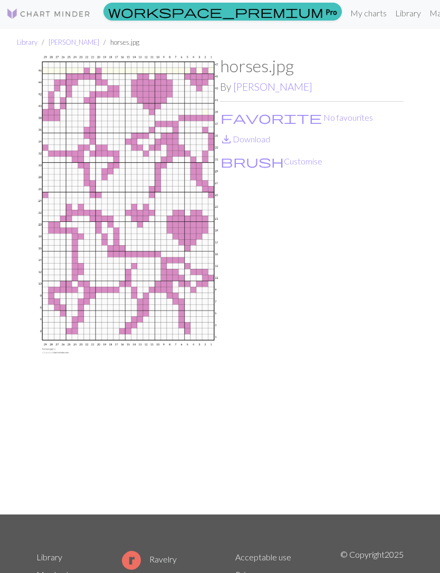
scroll to position [2, 0]
click at [391, 19] on link "Library" at bounding box center [408, 13] width 34 height 21
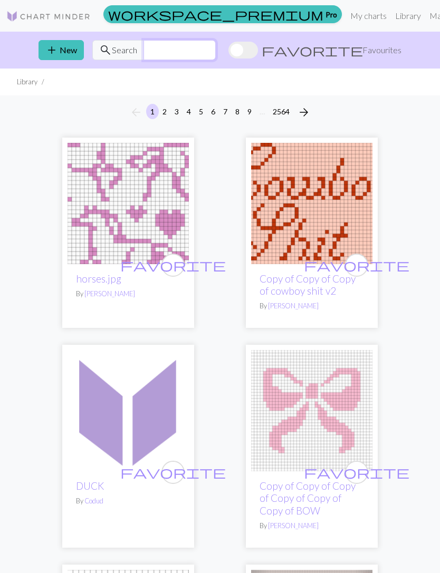
click at [216, 53] on input "text" at bounding box center [179, 50] width 72 height 20
type input "Horses"
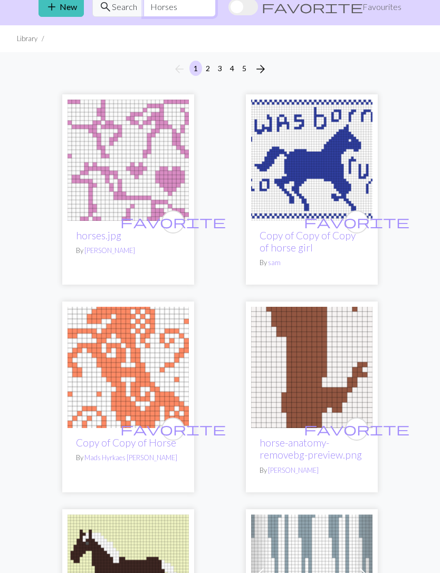
scroll to position [44, 0]
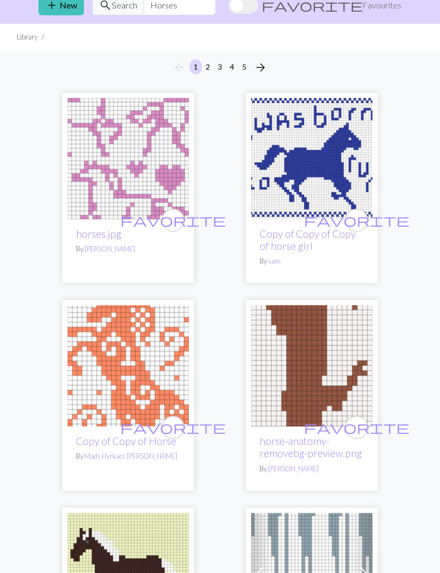
click at [330, 172] on img at bounding box center [311, 159] width 121 height 121
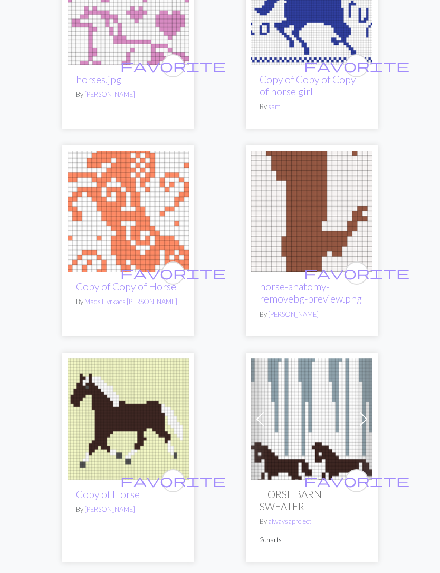
scroll to position [199, 0]
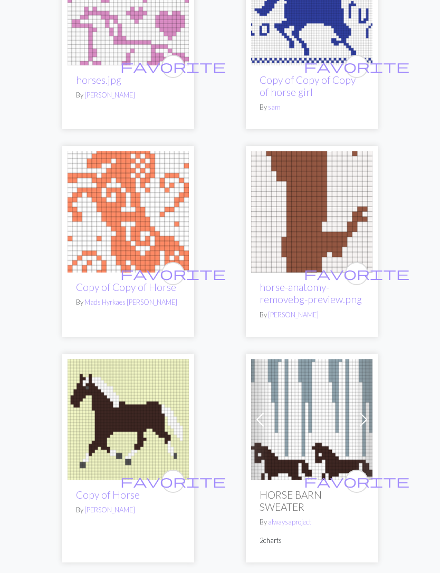
click at [346, 221] on img at bounding box center [311, 211] width 121 height 121
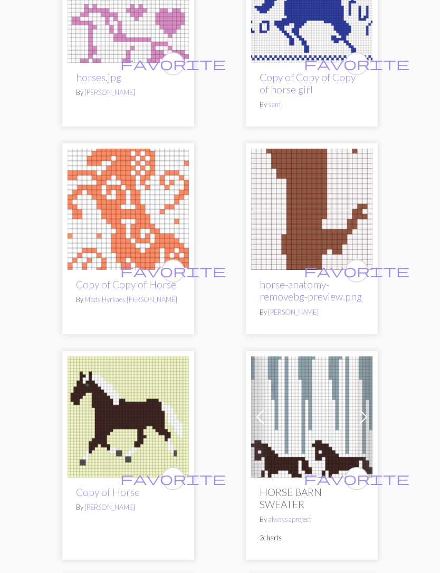
scroll to position [227, 0]
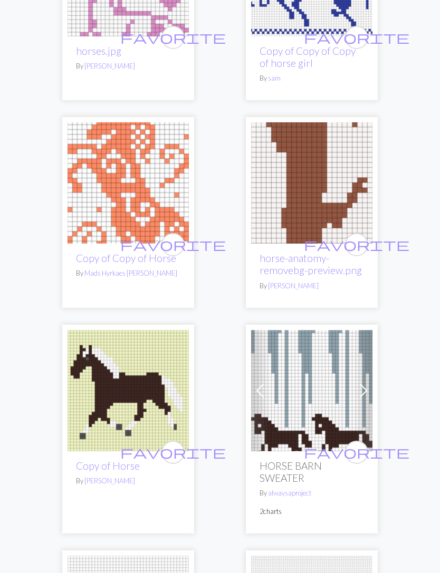
click at [116, 203] on img at bounding box center [128, 183] width 121 height 121
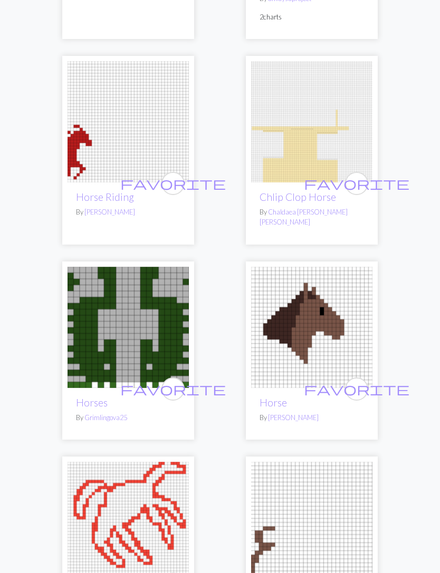
click at [129, 140] on img at bounding box center [128, 122] width 121 height 121
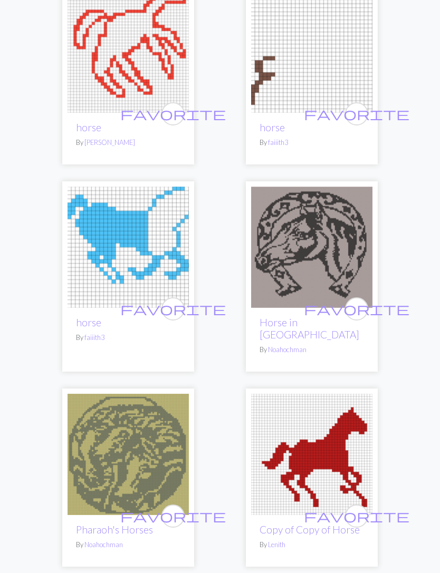
scroll to position [1197, 0]
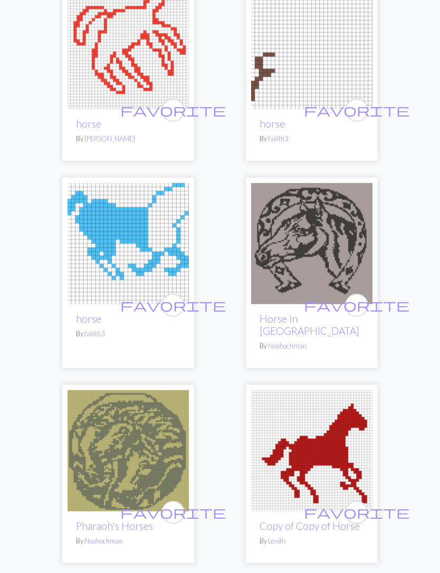
click at [319, 237] on img at bounding box center [311, 243] width 121 height 121
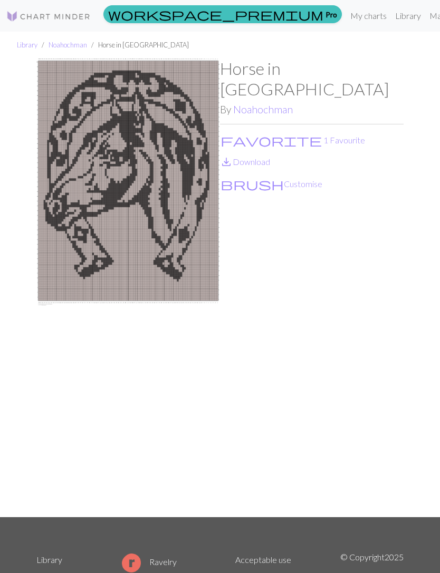
click at [255, 157] on link "save_alt Download" at bounding box center [245, 162] width 50 height 10
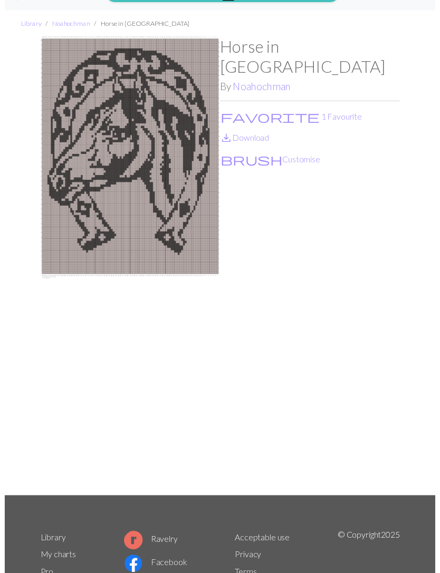
scroll to position [34, 0]
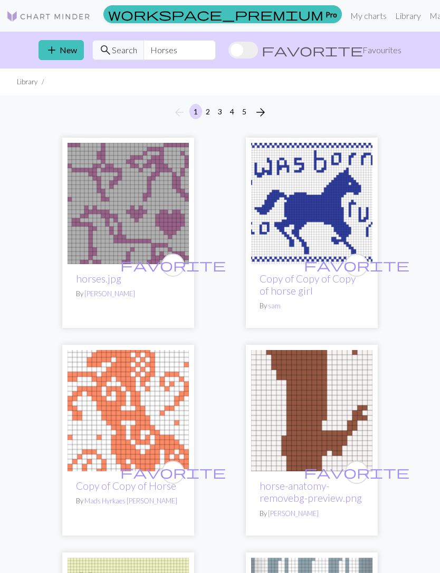
click at [124, 215] on img at bounding box center [128, 203] width 121 height 121
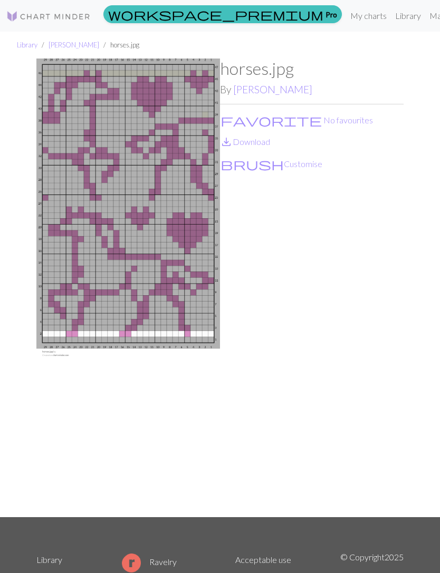
click at [322, 268] on div "horses.jpg By sophia favorite No favourites save_alt Download brush Customise" at bounding box center [312, 288] width 184 height 459
click at [187, 279] on img at bounding box center [128, 288] width 184 height 459
click at [257, 133] on div "horses.jpg By sophia favorite No favourites save_alt Download brush Customise" at bounding box center [312, 288] width 184 height 459
click at [260, 140] on link "save_alt Download" at bounding box center [245, 142] width 50 height 10
click at [391, 16] on link "Library" at bounding box center [408, 15] width 34 height 21
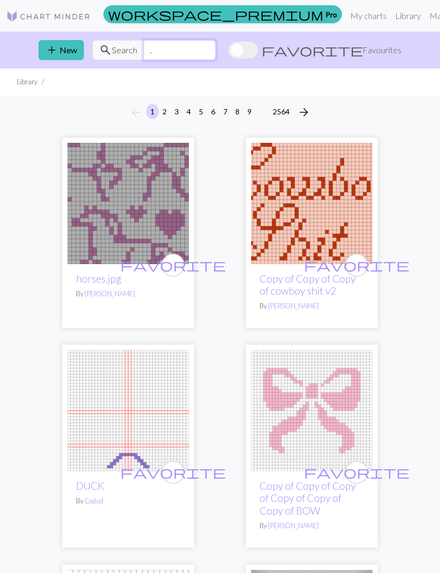
type input "."
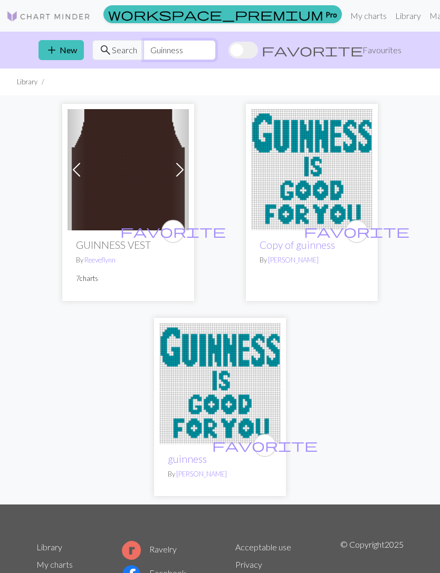
type input "Guinness"
click at [391, 362] on div "Previous Next favorite GUINNESS VEST By Reeveflynn 7 charts favorite Copy of gu…" at bounding box center [220, 299] width 380 height 409
click at [110, 248] on h2 "GUINNESS VEST" at bounding box center [128, 245] width 104 height 12
click at [106, 250] on h2 "GUINNESS VEST" at bounding box center [128, 245] width 104 height 12
click at [128, 201] on img at bounding box center [128, 169] width 121 height 121
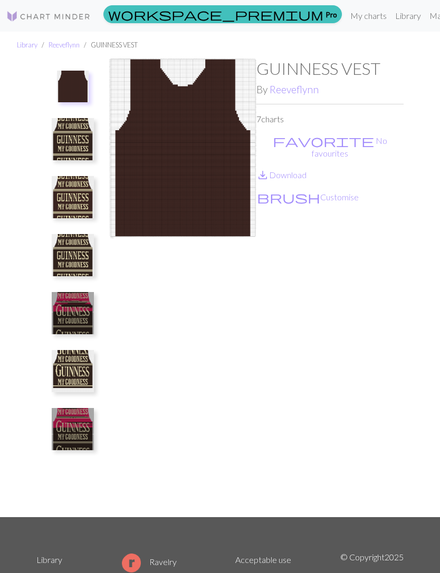
click at [70, 149] on img at bounding box center [73, 139] width 42 height 42
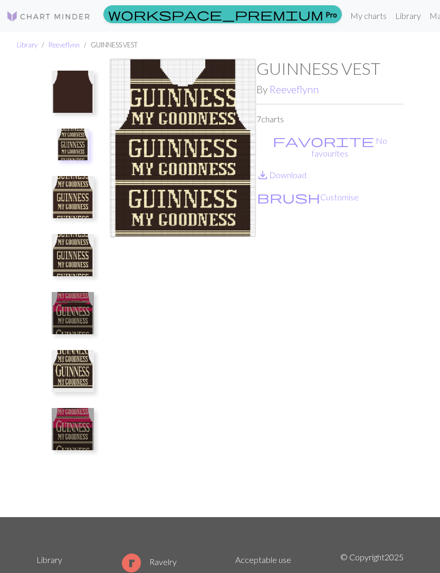
click at [300, 170] on link "save_alt Download" at bounding box center [281, 175] width 50 height 10
click at [391, 12] on link "Library" at bounding box center [408, 15] width 34 height 21
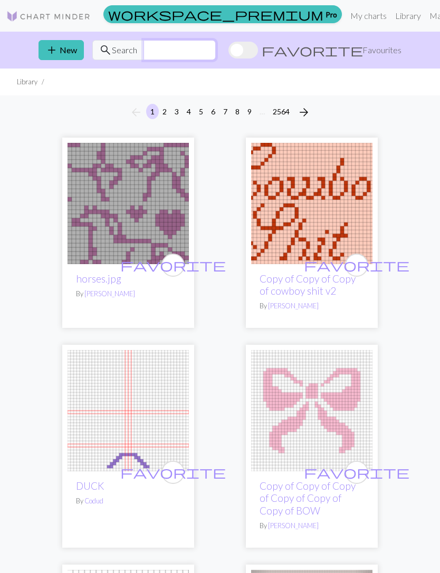
click at [216, 51] on input "text" at bounding box center [179, 50] width 72 height 20
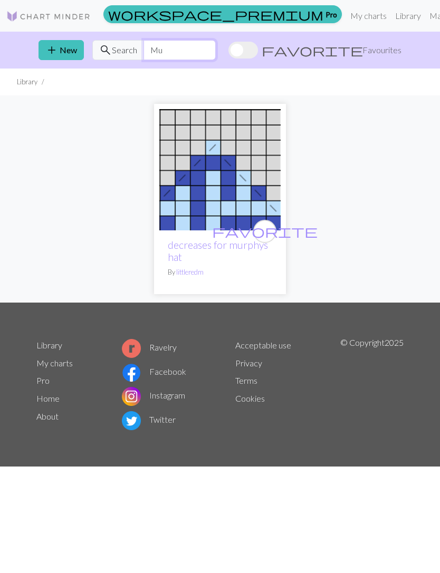
type input "M"
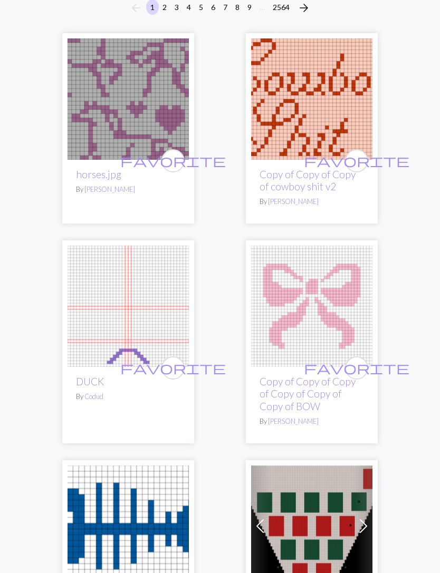
scroll to position [104, 0]
click at [317, 324] on img at bounding box center [311, 306] width 121 height 121
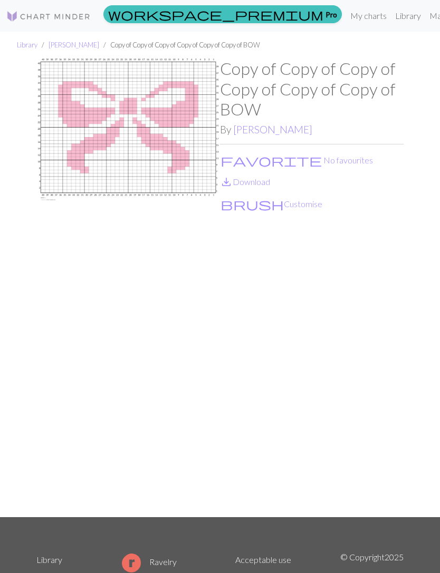
click at [257, 185] on link "save_alt Download" at bounding box center [245, 182] width 50 height 10
click at [391, 15] on link "Library" at bounding box center [408, 15] width 34 height 21
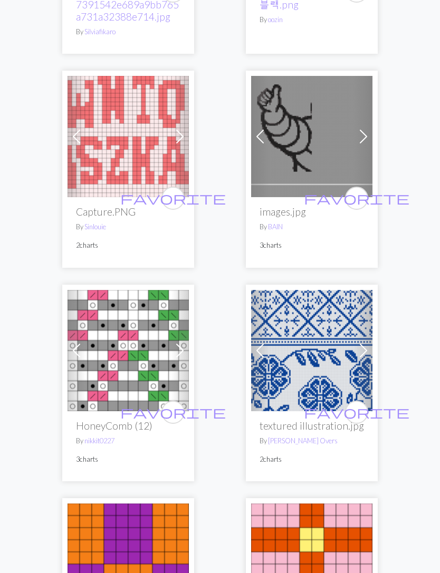
scroll to position [2966, 0]
click at [140, 151] on img at bounding box center [128, 136] width 121 height 121
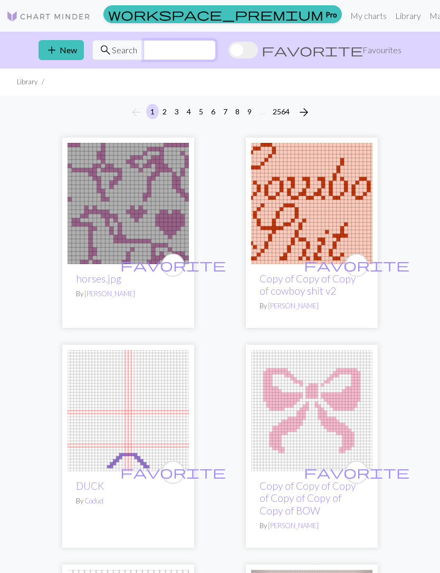
click at [166, 50] on input "text" at bounding box center [179, 50] width 72 height 20
type input "G"
type input "Grey round"
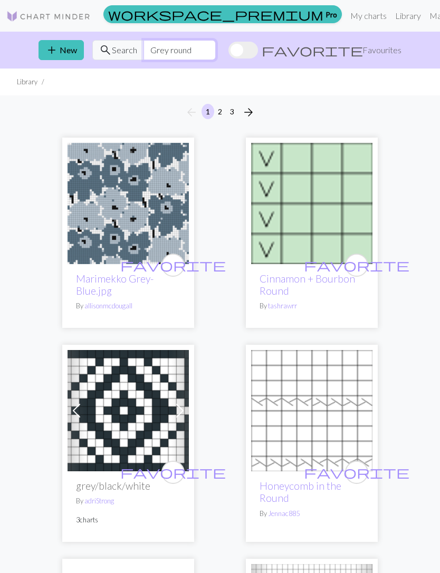
click at [201, 50] on input "Grey round" at bounding box center [179, 50] width 72 height 20
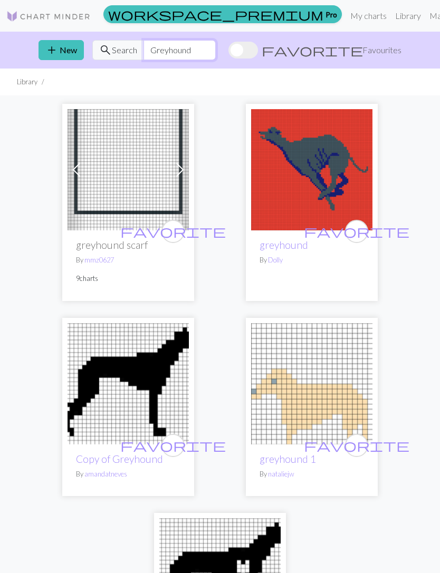
type input "Greyhound"
click at [129, 203] on img at bounding box center [128, 169] width 121 height 121
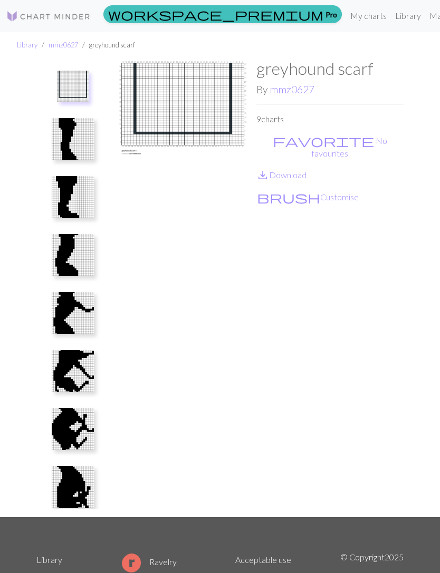
click at [68, 146] on img at bounding box center [73, 139] width 42 height 42
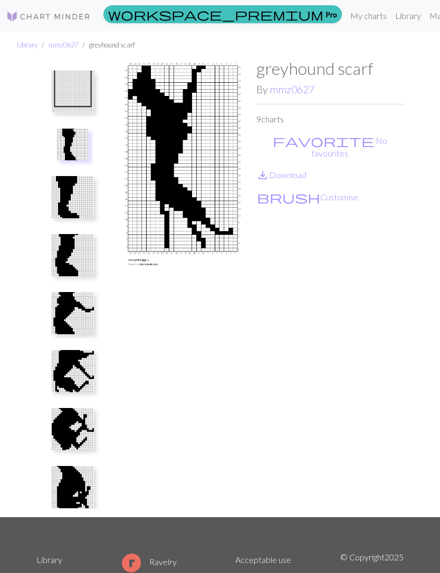
click at [290, 170] on link "save_alt Download" at bounding box center [281, 175] width 50 height 10
click at [391, 15] on link "Library" at bounding box center [408, 15] width 34 height 21
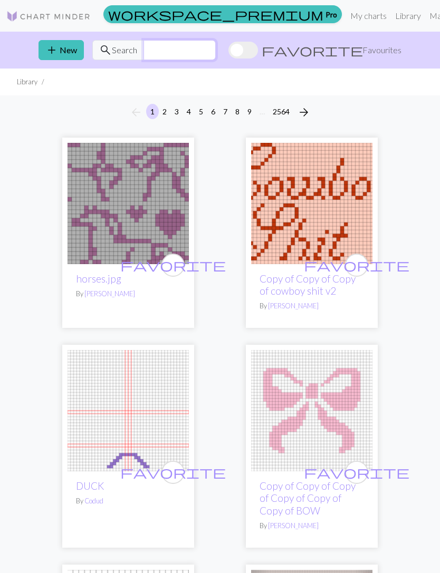
click at [175, 47] on input "text" at bounding box center [179, 50] width 72 height 20
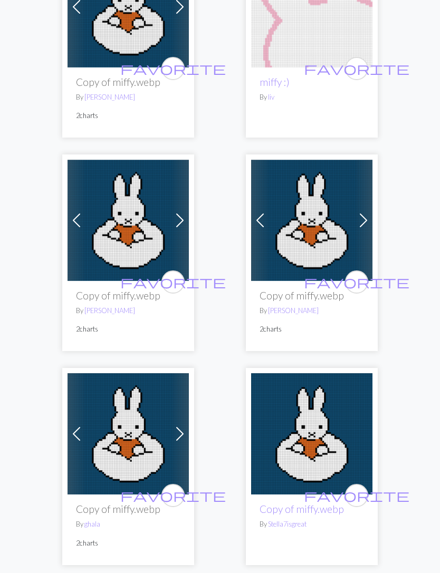
scroll to position [3910, 0]
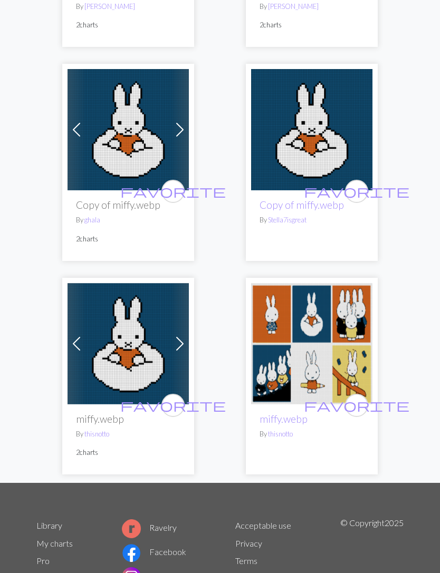
type input "Miffy"
click at [342, 321] on img at bounding box center [311, 343] width 121 height 121
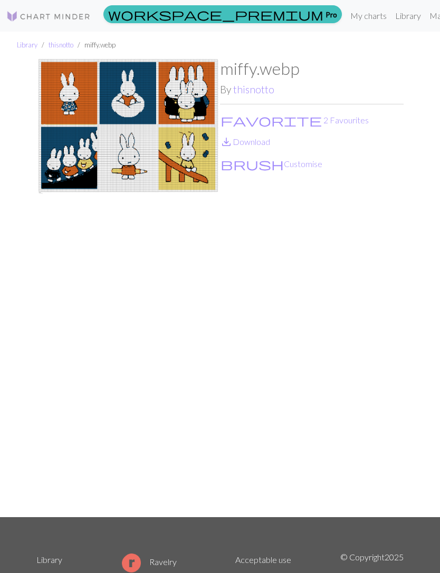
click at [391, 11] on link "Library" at bounding box center [408, 15] width 34 height 21
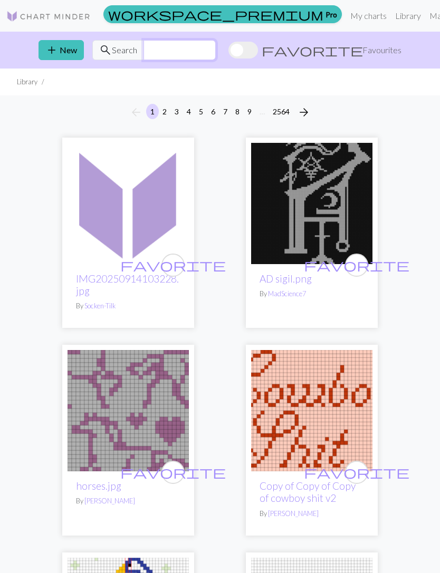
click at [179, 48] on input "text" at bounding box center [179, 50] width 72 height 20
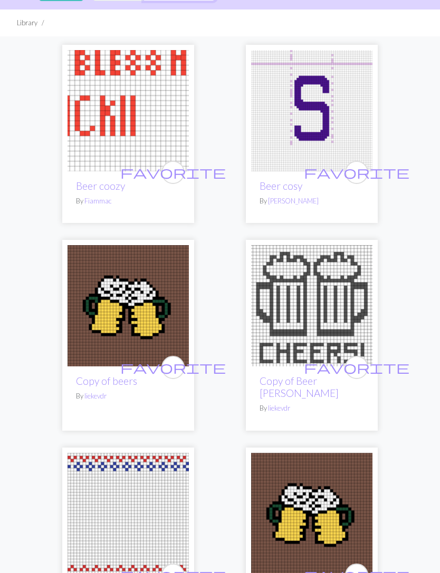
scroll to position [51, 0]
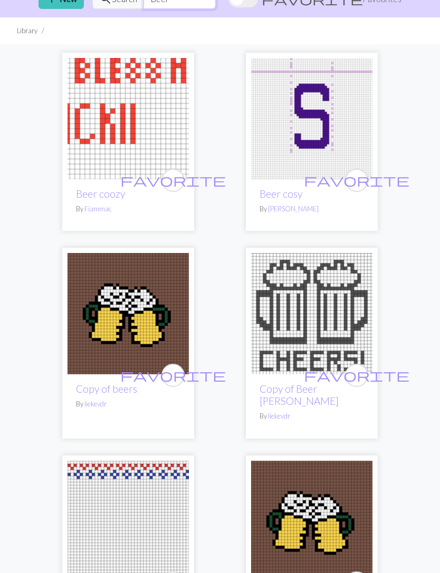
type input "Beer"
click at [118, 157] on img at bounding box center [128, 118] width 121 height 121
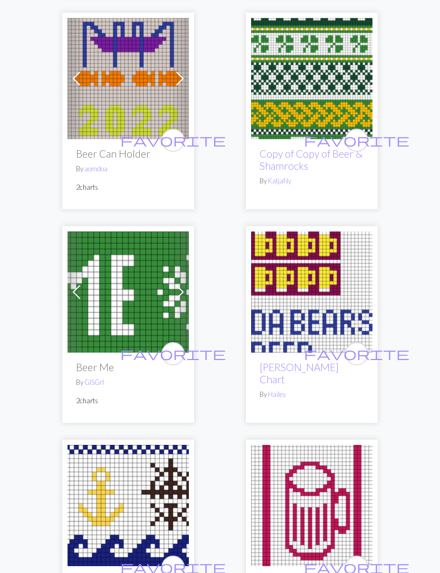
scroll to position [1736, 0]
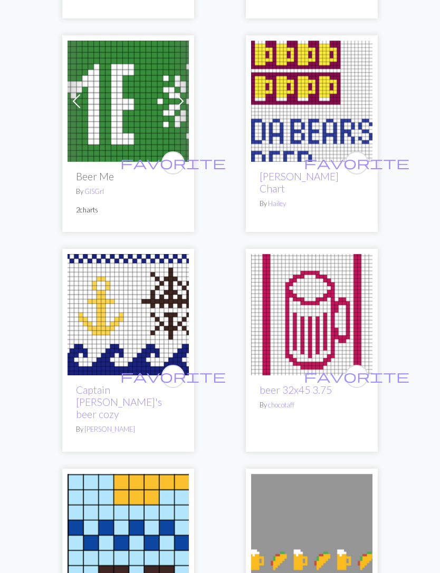
click at [143, 324] on img at bounding box center [128, 314] width 121 height 121
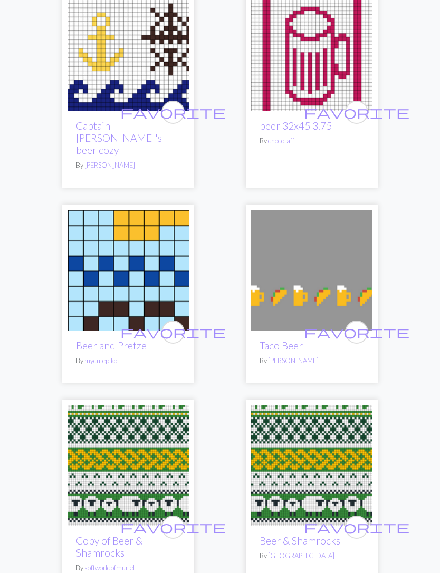
scroll to position [2000, 0]
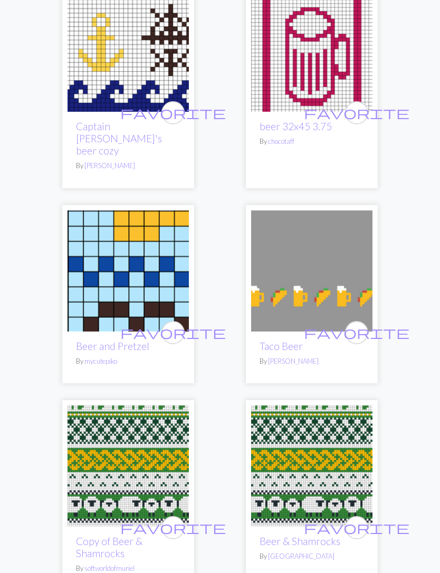
click at [300, 473] on img at bounding box center [311, 466] width 121 height 121
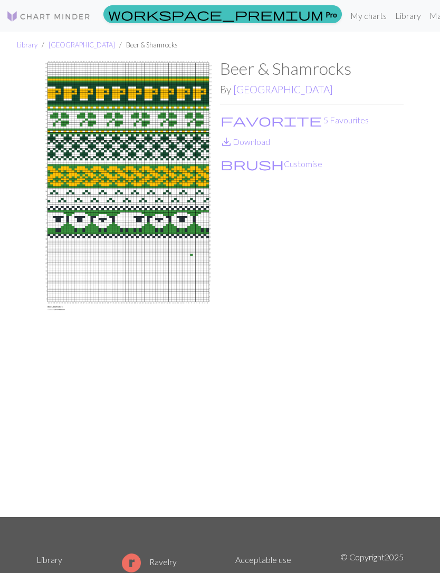
click at [253, 139] on link "save_alt Download" at bounding box center [245, 142] width 50 height 10
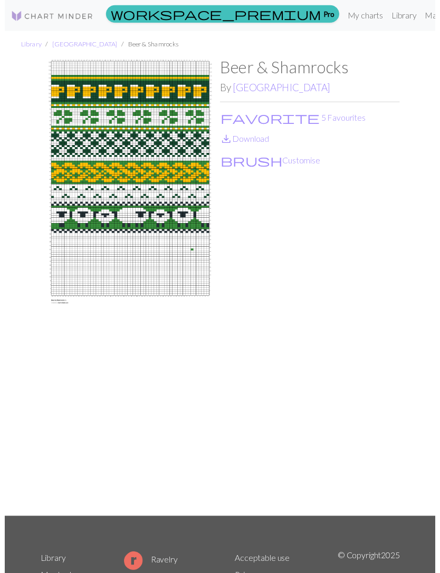
scroll to position [13, 0]
